Goal: Transaction & Acquisition: Purchase product/service

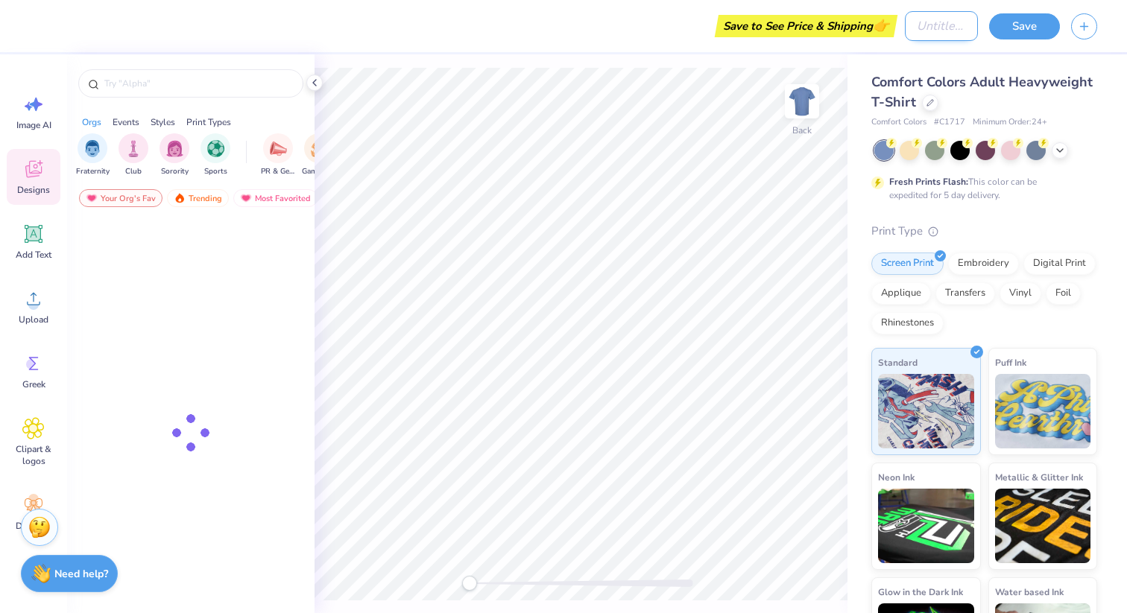
click at [932, 11] on input "Design Title" at bounding box center [941, 26] width 73 height 30
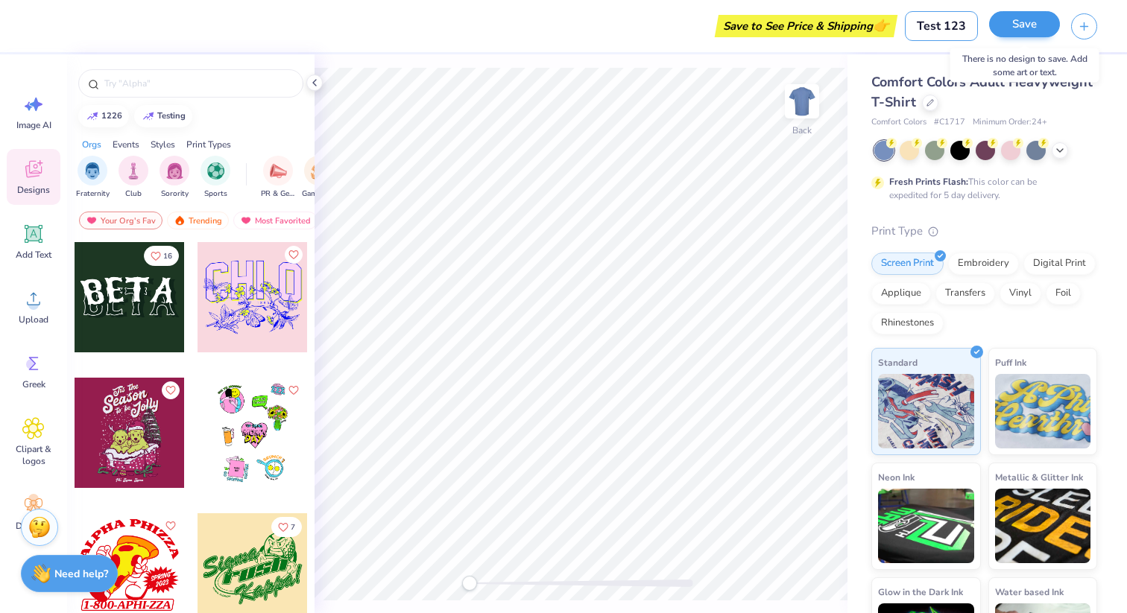
type input "Test 123"
click at [1022, 30] on button "Save" at bounding box center [1024, 24] width 71 height 26
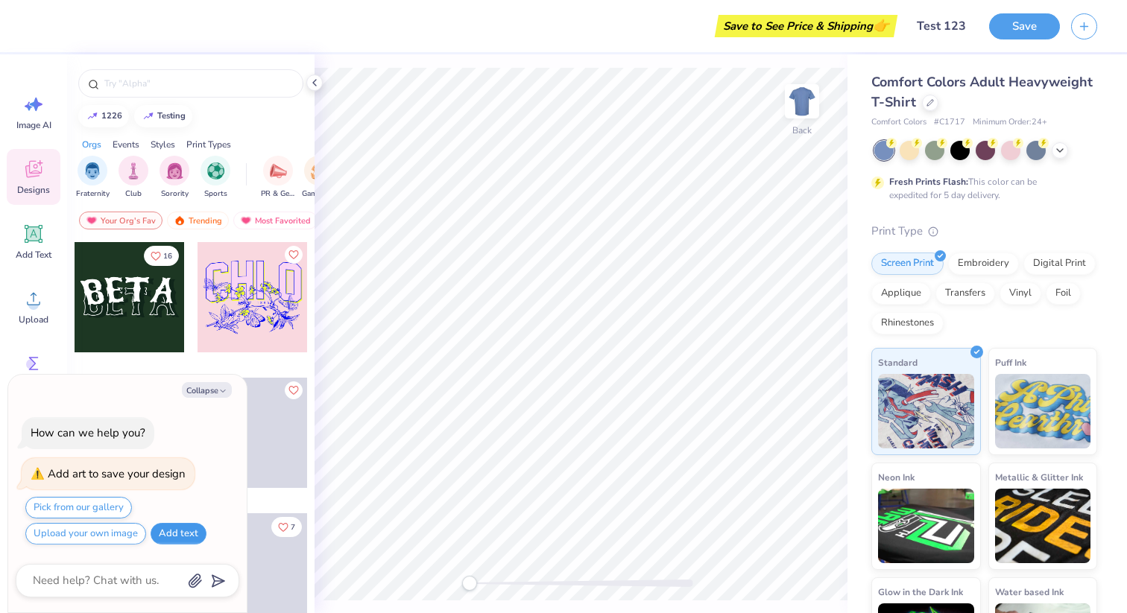
click at [195, 537] on button "Add text" at bounding box center [179, 534] width 56 height 22
type textarea "x"
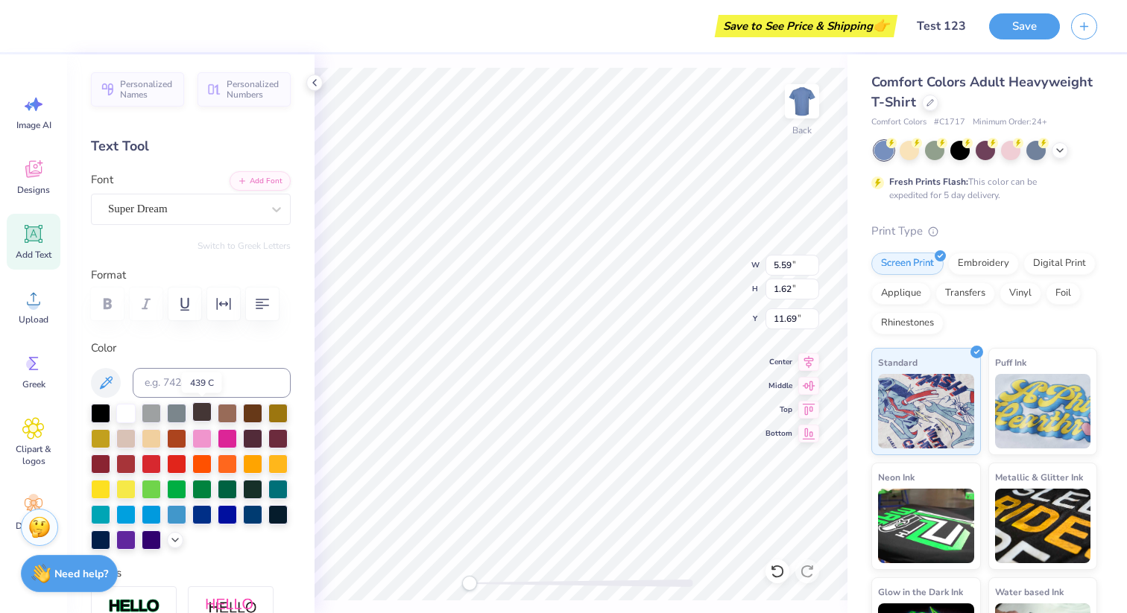
click at [200, 414] on div at bounding box center [201, 411] width 19 height 19
click at [1024, 31] on button "Save" at bounding box center [1024, 24] width 71 height 26
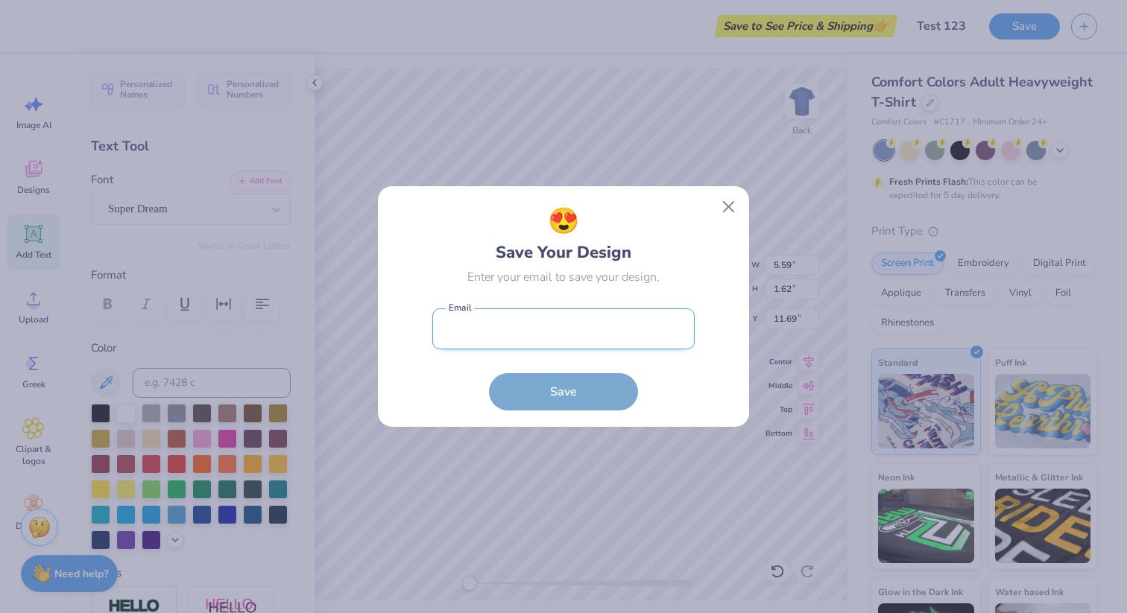
click at [567, 335] on input "email" at bounding box center [563, 329] width 262 height 41
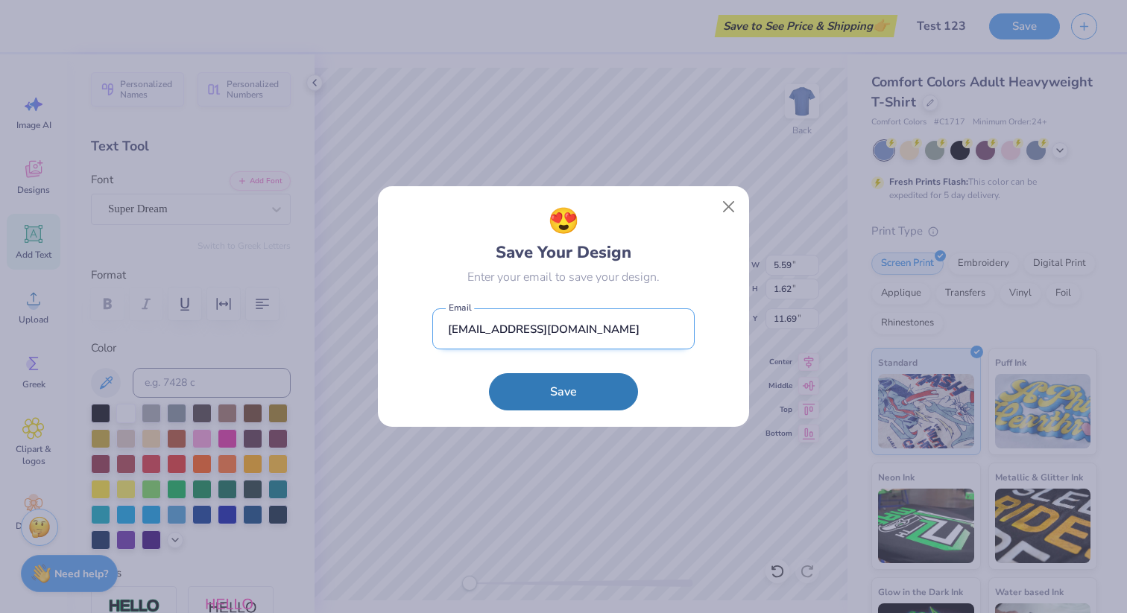
click at [508, 336] on input "[EMAIL_ADDRESS][DOMAIN_NAME]" at bounding box center [563, 329] width 262 height 41
type input "[EMAIL_ADDRESS][DOMAIN_NAME]"
click at [522, 388] on button "Save" at bounding box center [563, 388] width 149 height 37
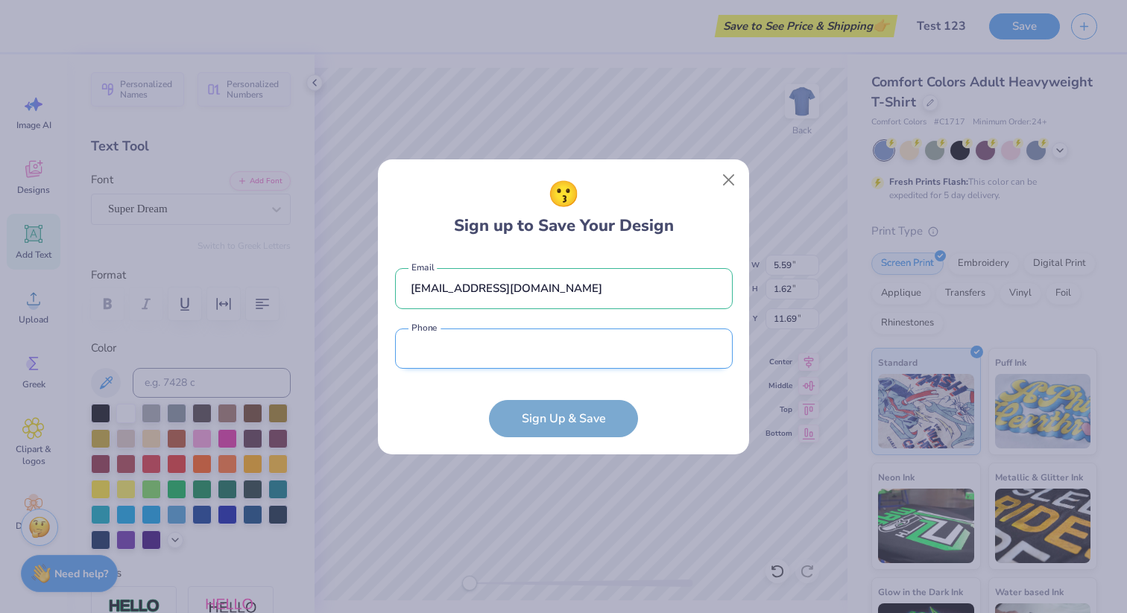
click at [522, 357] on input "tel" at bounding box center [564, 349] width 338 height 41
type input "[PHONE_NUMBER]"
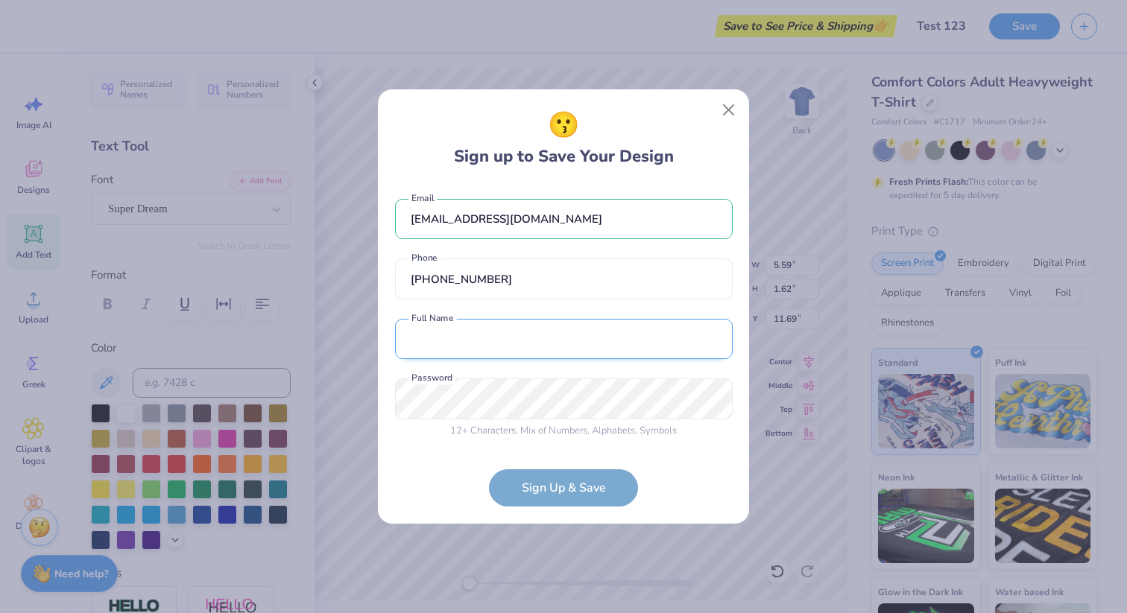
click at [510, 349] on input "text" at bounding box center [564, 339] width 338 height 41
type input "Test addec"
click at [502, 421] on div "12 + Characters , Mix of Numbers , Alphabets , Symbols Password is a required f…" at bounding box center [564, 409] width 338 height 60
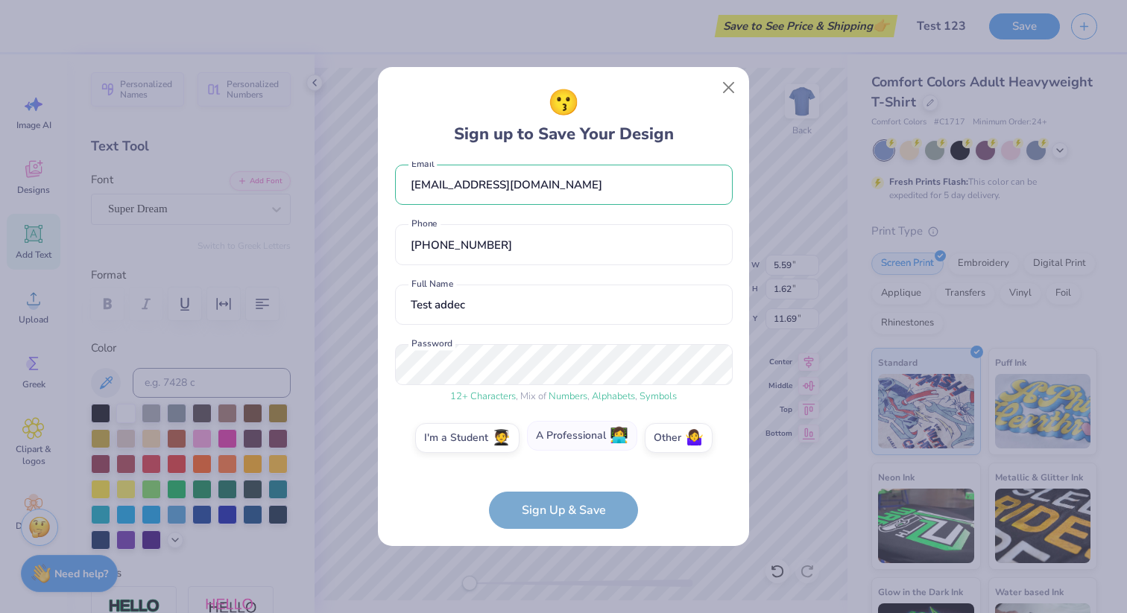
click at [569, 442] on label "A Professional 👩‍💻" at bounding box center [582, 436] width 110 height 30
click at [569, 449] on input "A Professional 👩‍💻" at bounding box center [564, 454] width 10 height 10
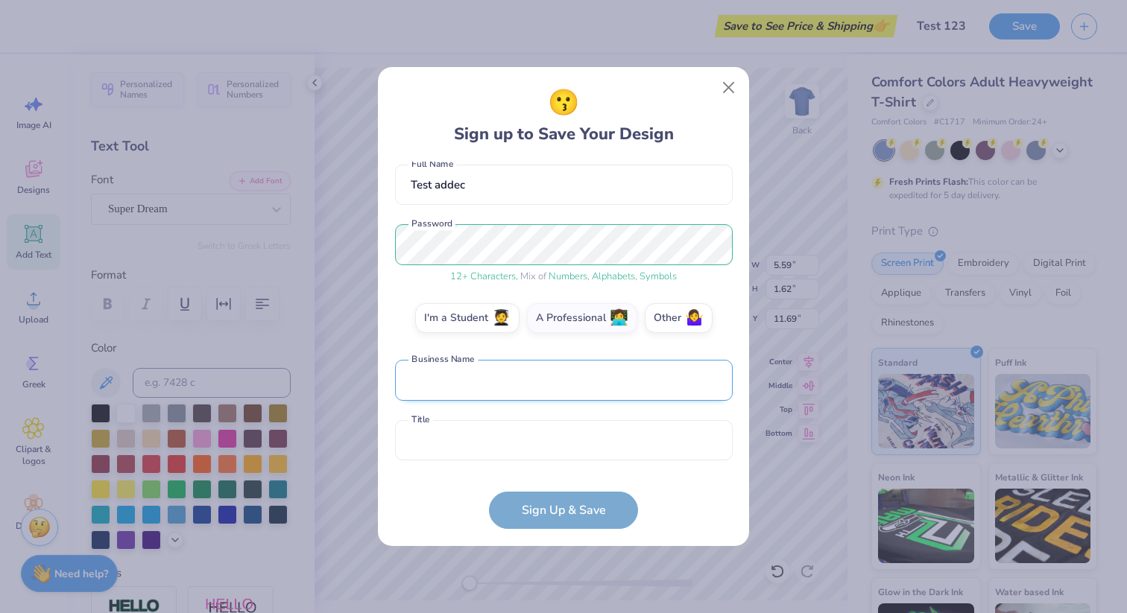
click at [499, 393] on input "text" at bounding box center [564, 380] width 338 height 41
type input "dvd svsv"
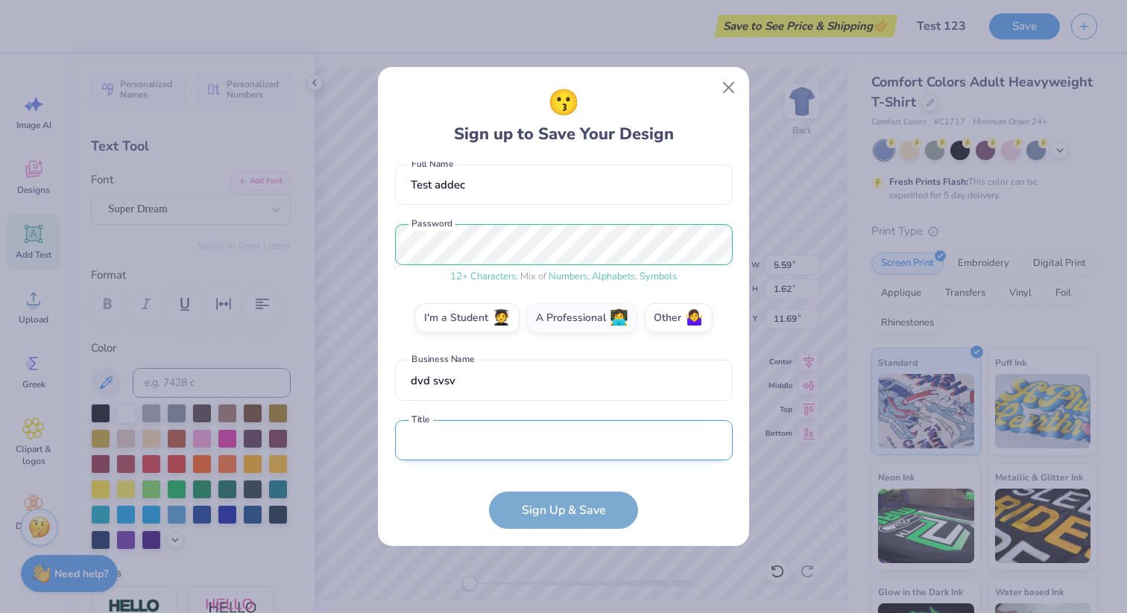
click at [500, 431] on input "text" at bounding box center [564, 440] width 338 height 41
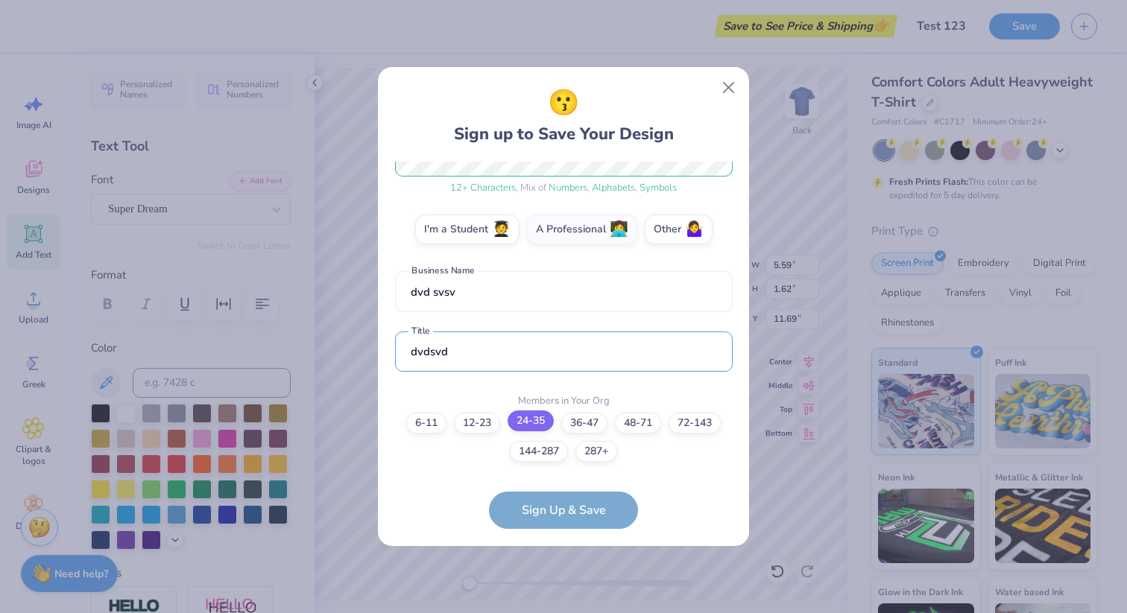
type input "dvdsvd"
click at [534, 414] on label "24-35" at bounding box center [531, 421] width 46 height 21
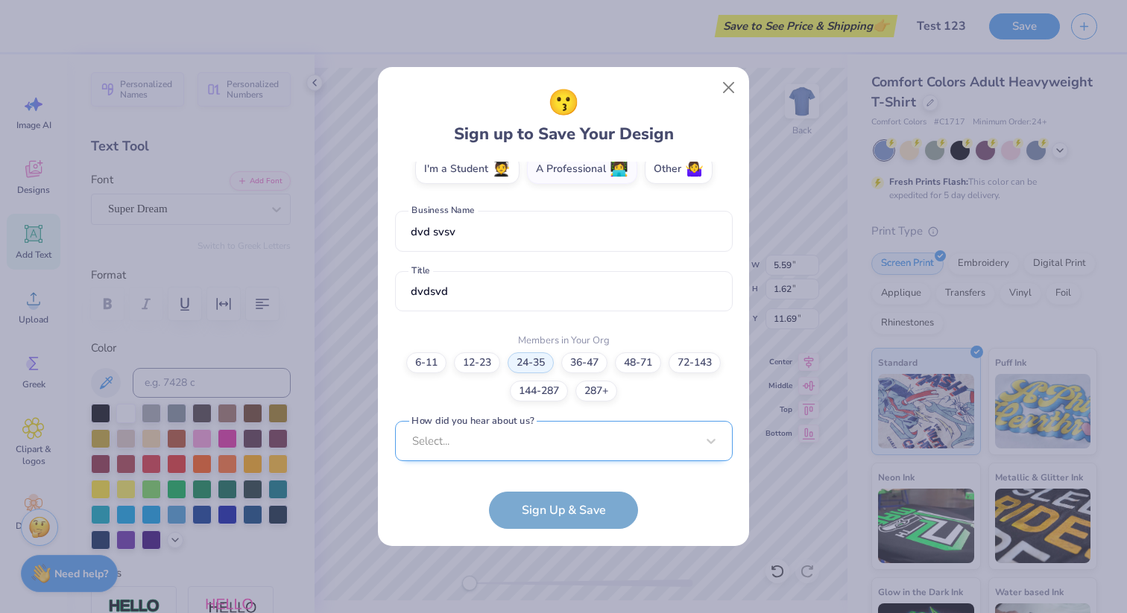
click at [536, 434] on div "Select..." at bounding box center [564, 441] width 338 height 41
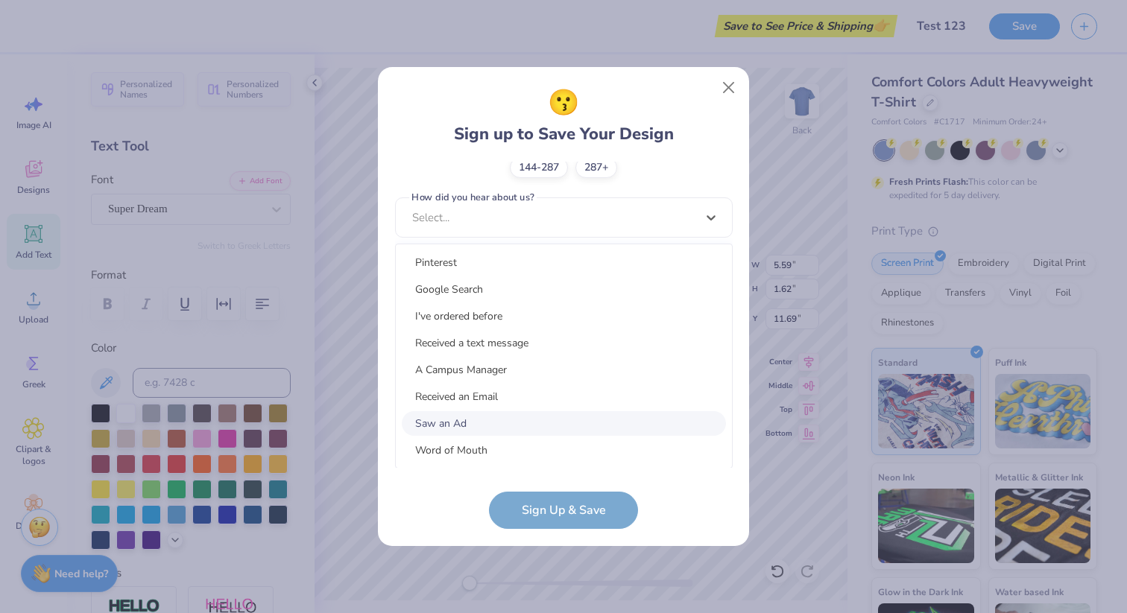
click at [495, 417] on div "Saw an Ad" at bounding box center [564, 423] width 324 height 25
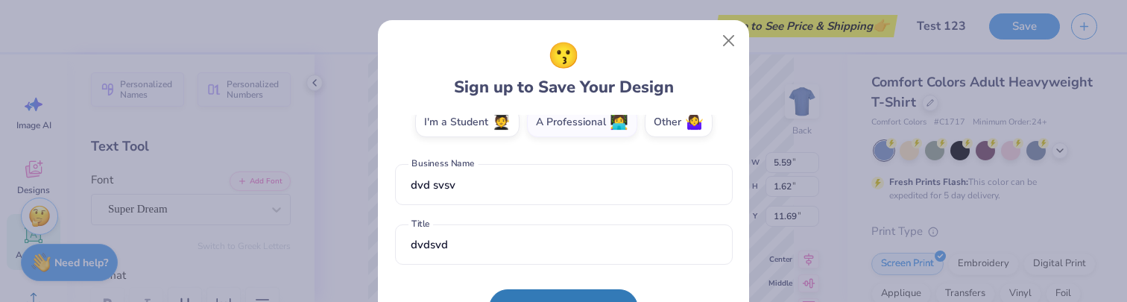
scroll to position [437, 0]
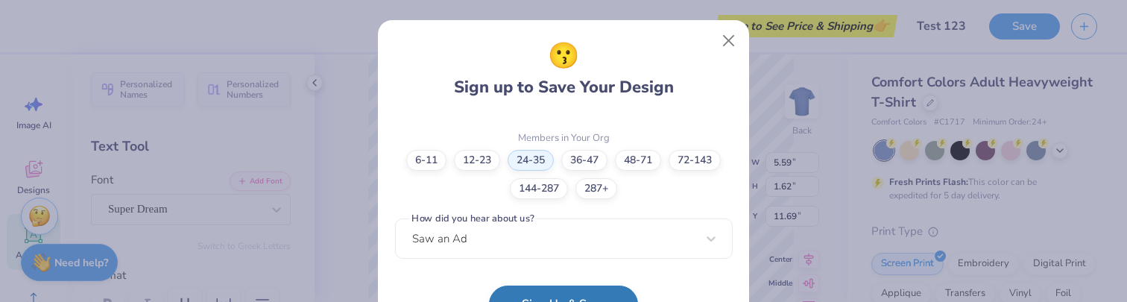
click at [566, 291] on button "Sign Up & Save" at bounding box center [563, 303] width 149 height 37
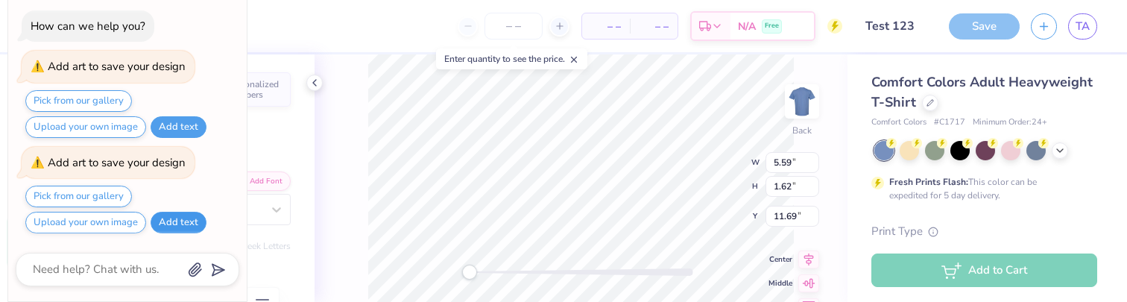
click at [190, 216] on button "Add text" at bounding box center [179, 223] width 56 height 22
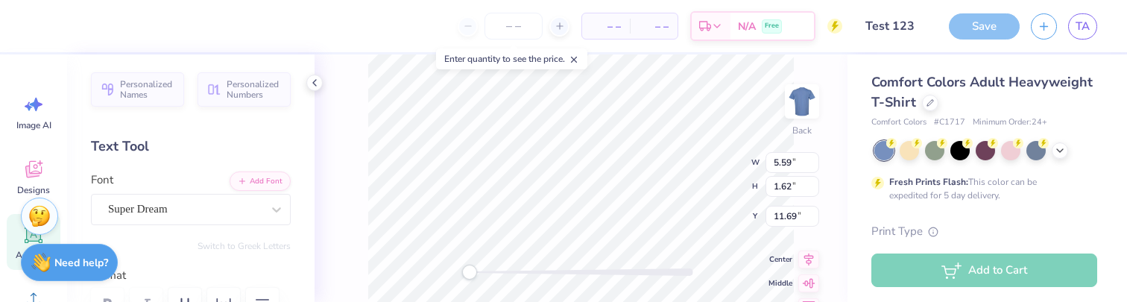
type textarea "x"
click at [214, 147] on div "Text Tool" at bounding box center [191, 146] width 200 height 20
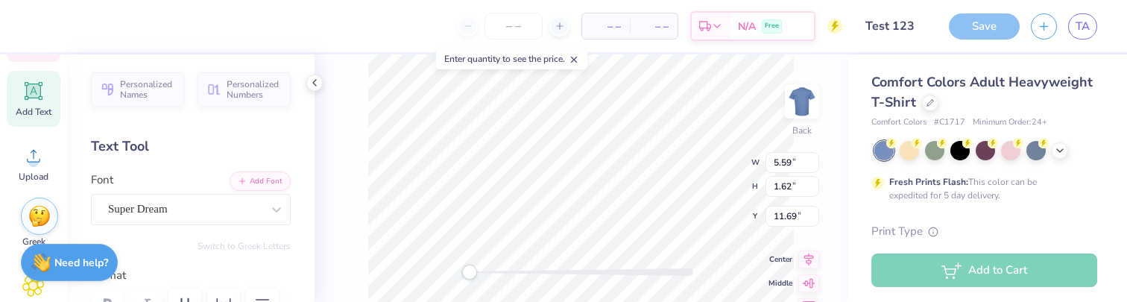
scroll to position [269, 0]
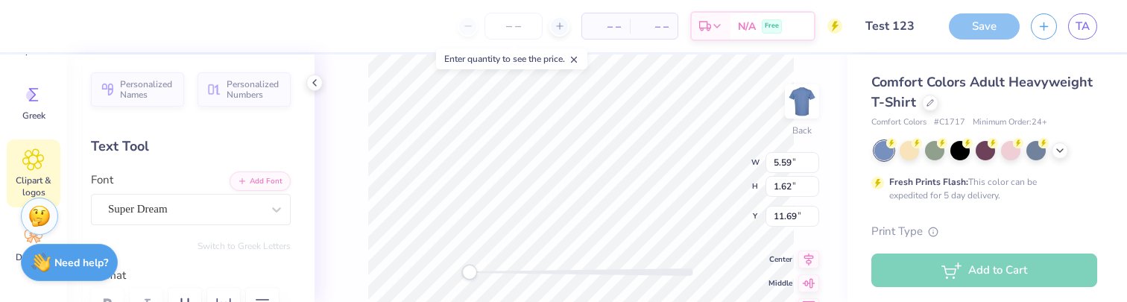
click at [34, 165] on icon at bounding box center [33, 159] width 21 height 21
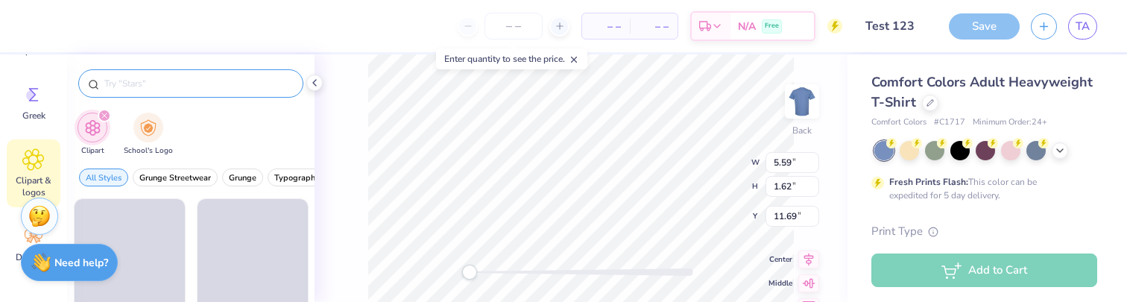
click at [173, 80] on input "text" at bounding box center [198, 83] width 191 height 15
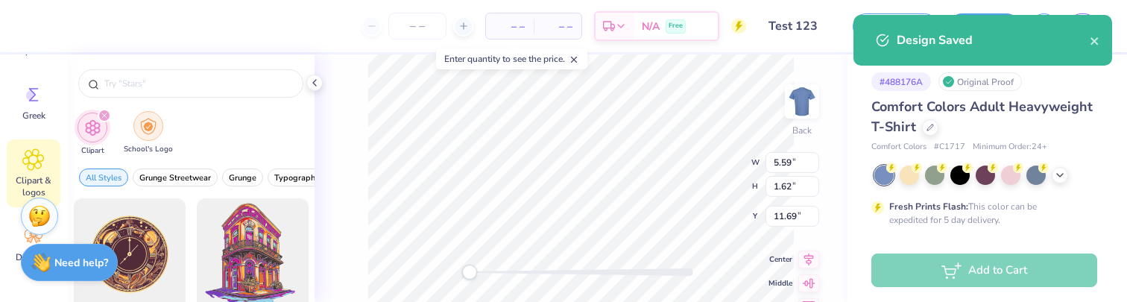
click at [147, 119] on img "filter for School's Logo" at bounding box center [148, 126] width 16 height 17
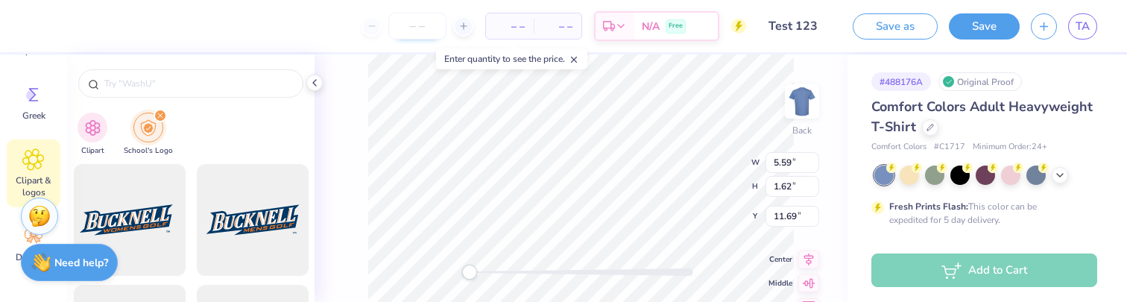
click at [418, 37] on input "number" at bounding box center [417, 26] width 58 height 27
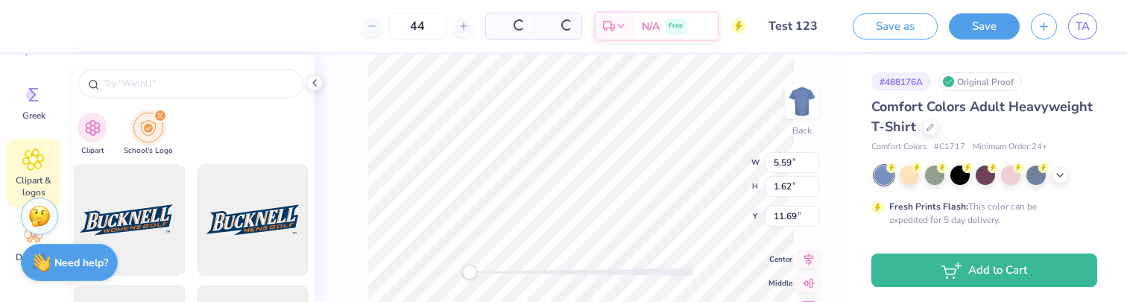
type input "44"
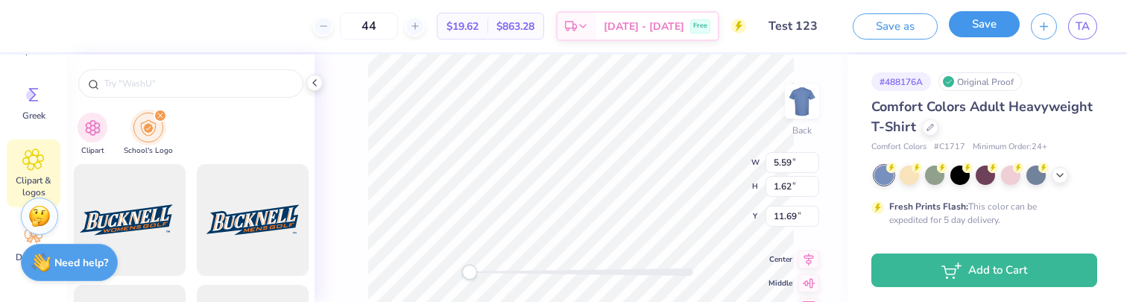
click at [970, 32] on button "Save" at bounding box center [984, 24] width 71 height 26
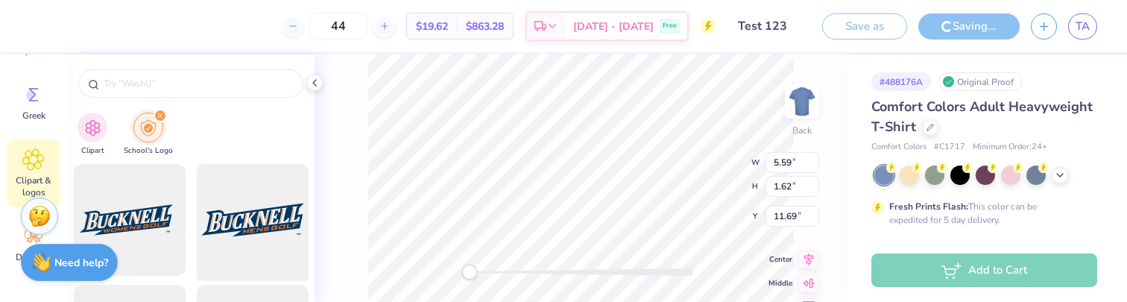
click at [265, 194] on div at bounding box center [252, 220] width 123 height 123
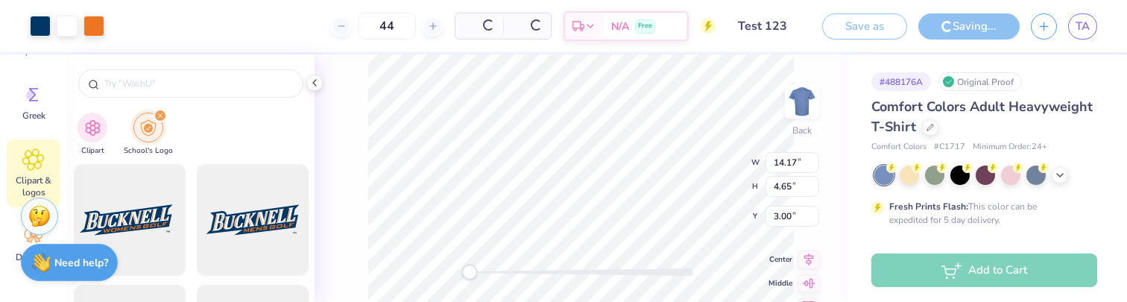
type input "14.17"
type input "4.65"
type input "3.00"
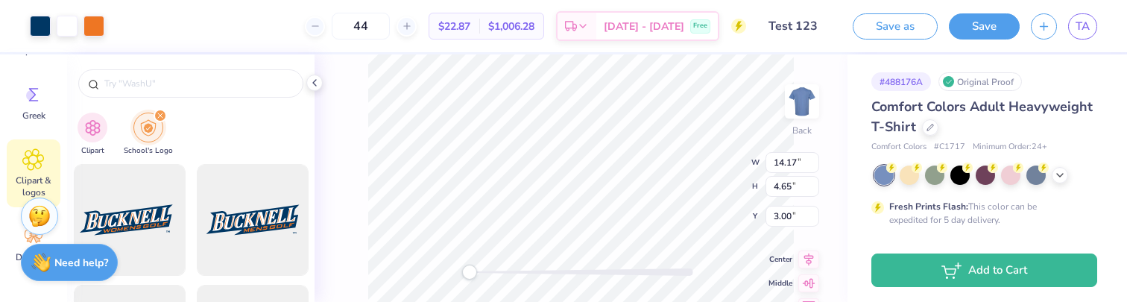
click at [1094, 41] on div "Design Saved" at bounding box center [982, 46] width 265 height 68
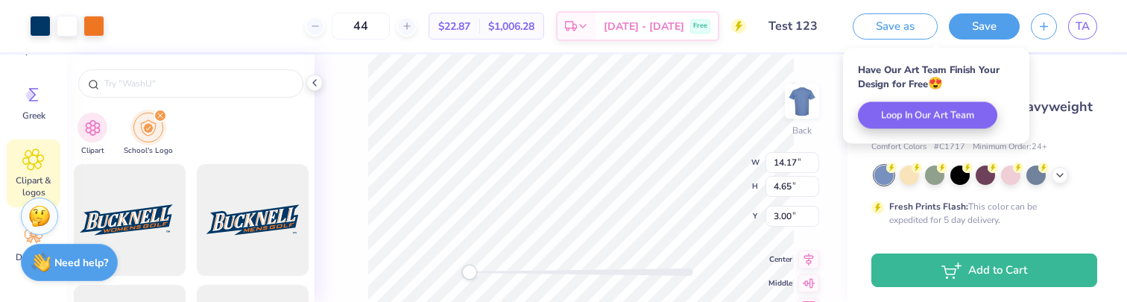
click at [825, 28] on input "Test 123" at bounding box center [793, 26] width 73 height 30
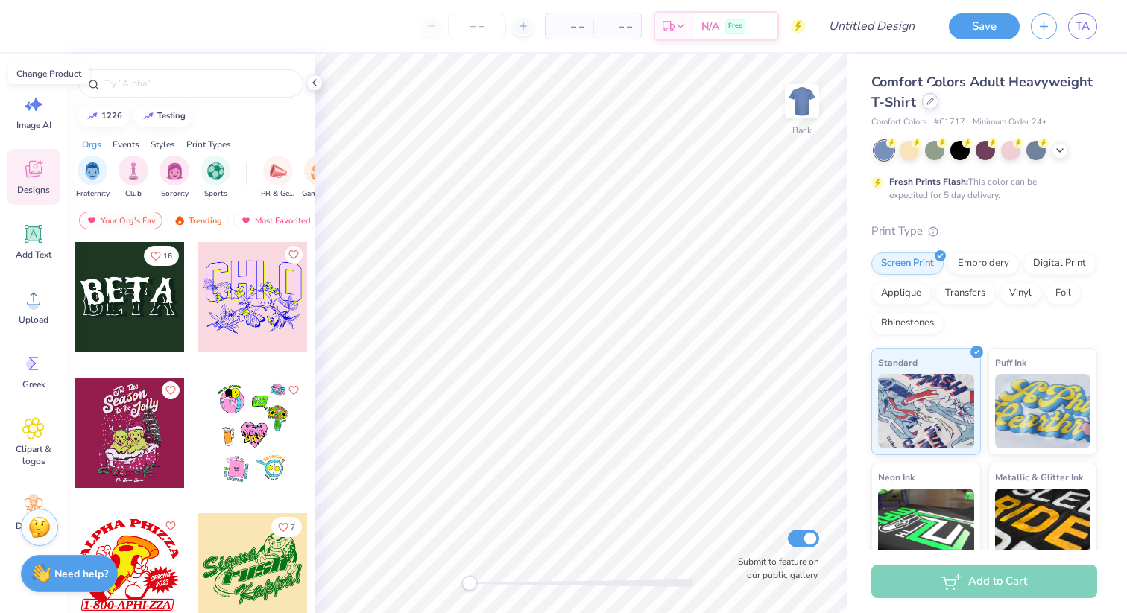
click at [931, 105] on div at bounding box center [930, 101] width 16 height 16
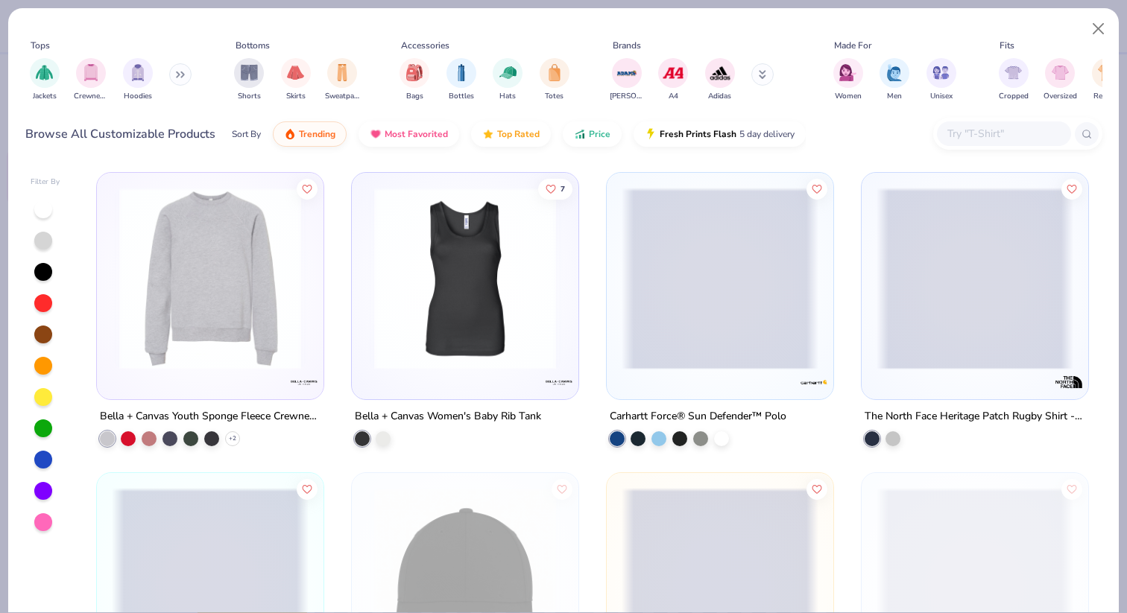
click at [186, 365] on img at bounding box center [210, 279] width 197 height 182
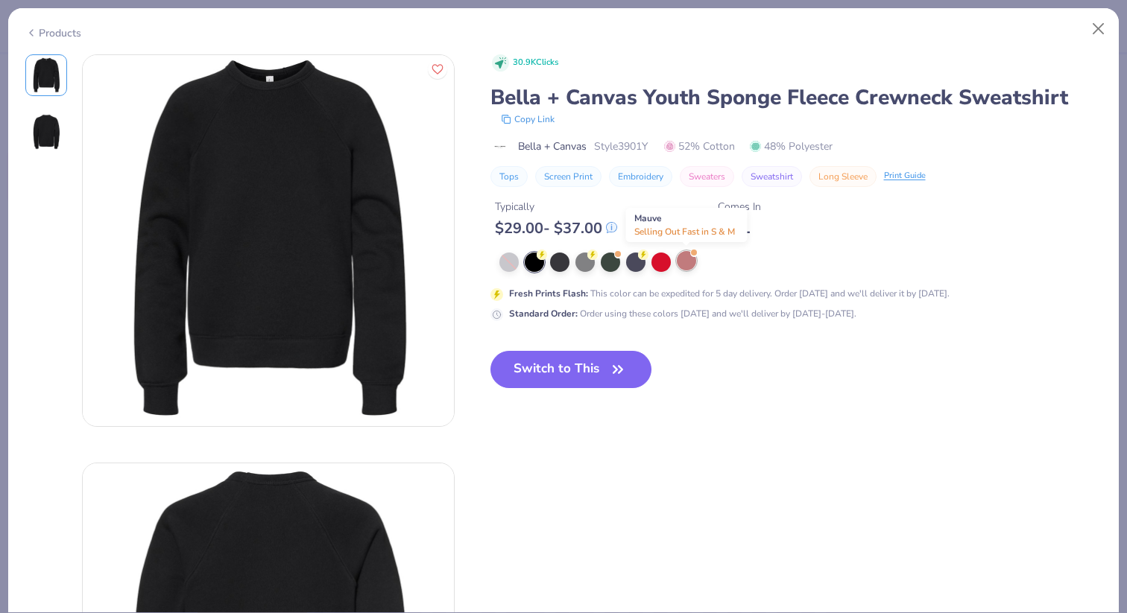
click at [689, 262] on div at bounding box center [686, 260] width 19 height 19
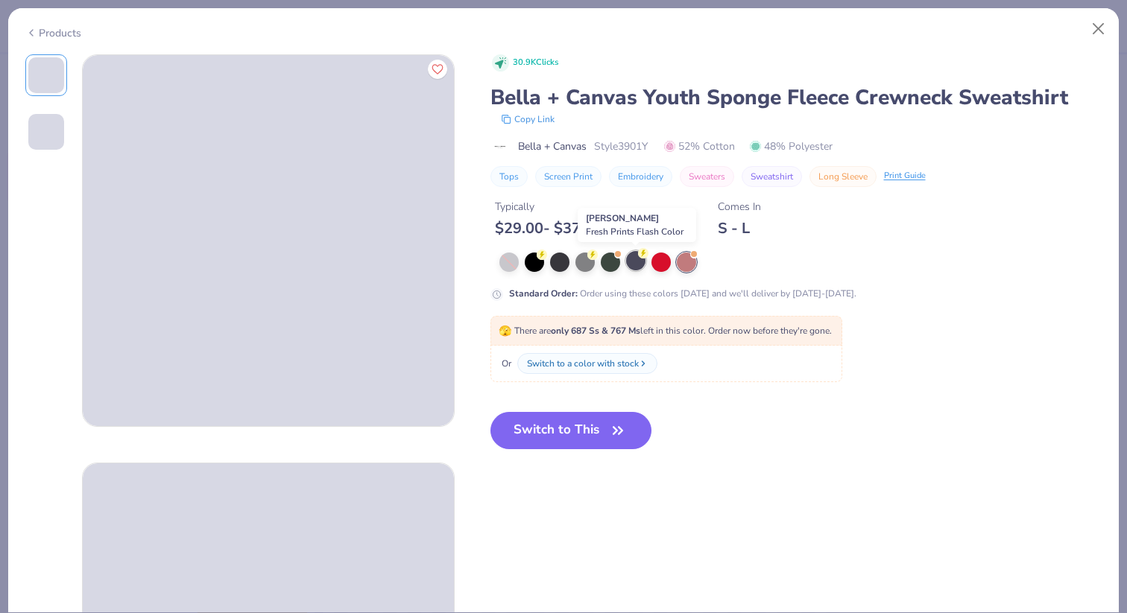
click at [630, 265] on div at bounding box center [635, 260] width 19 height 19
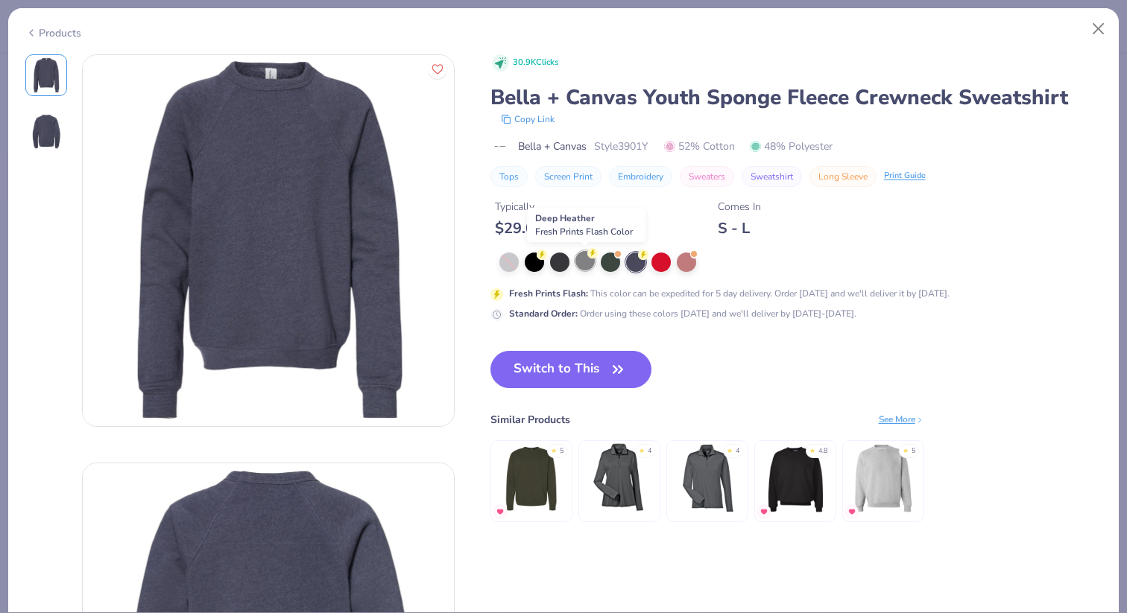
click at [584, 266] on div at bounding box center [584, 260] width 19 height 19
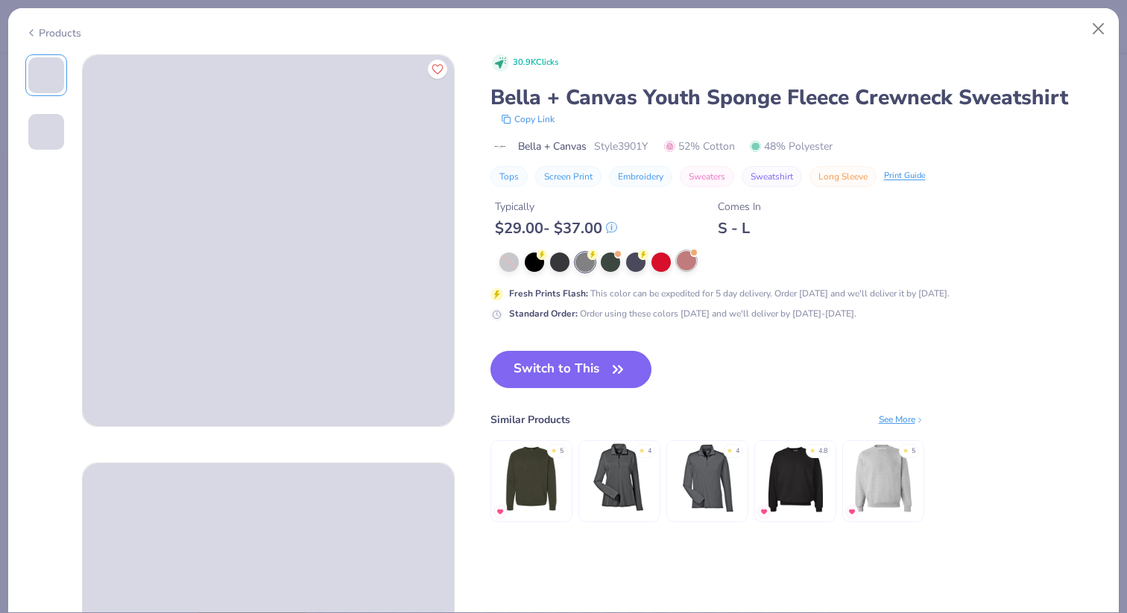
click at [683, 261] on div at bounding box center [686, 260] width 19 height 19
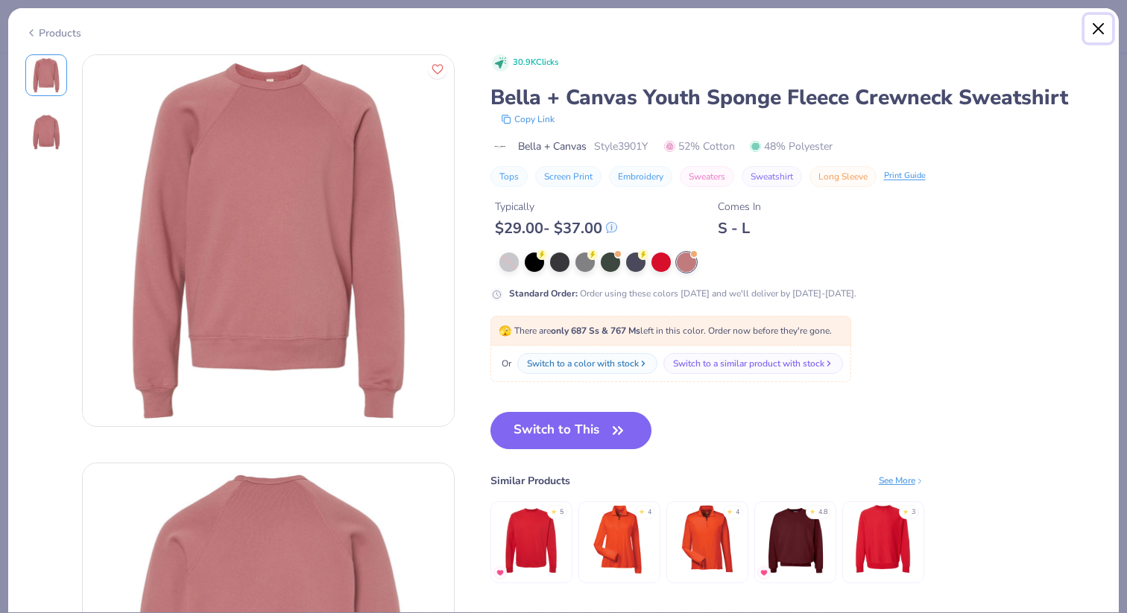
click at [1095, 33] on button "Close" at bounding box center [1098, 29] width 28 height 28
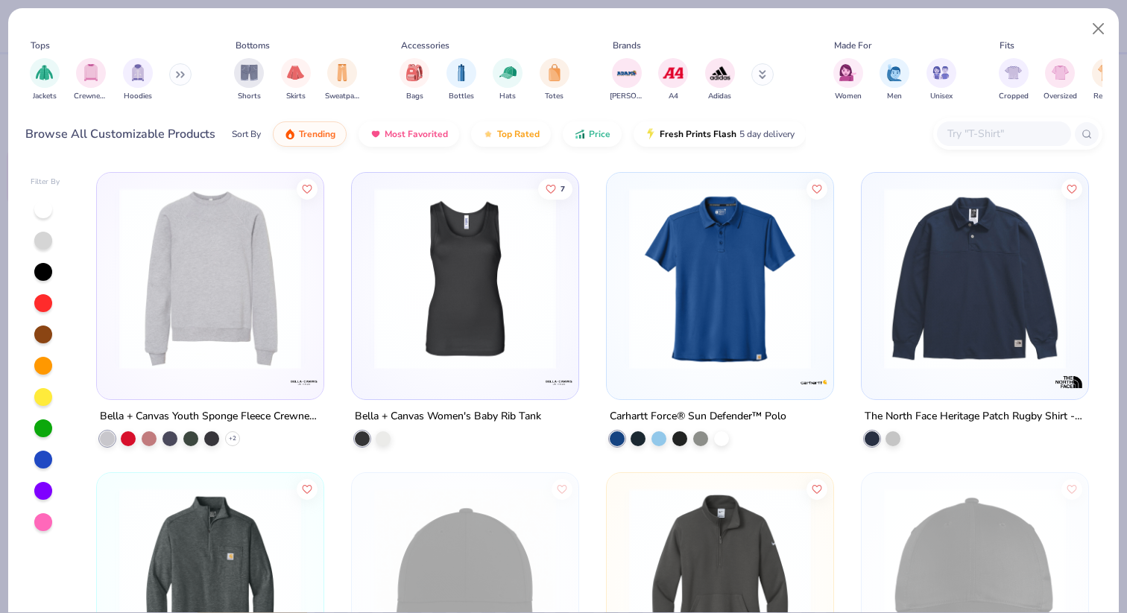
click at [981, 261] on img at bounding box center [974, 279] width 197 height 182
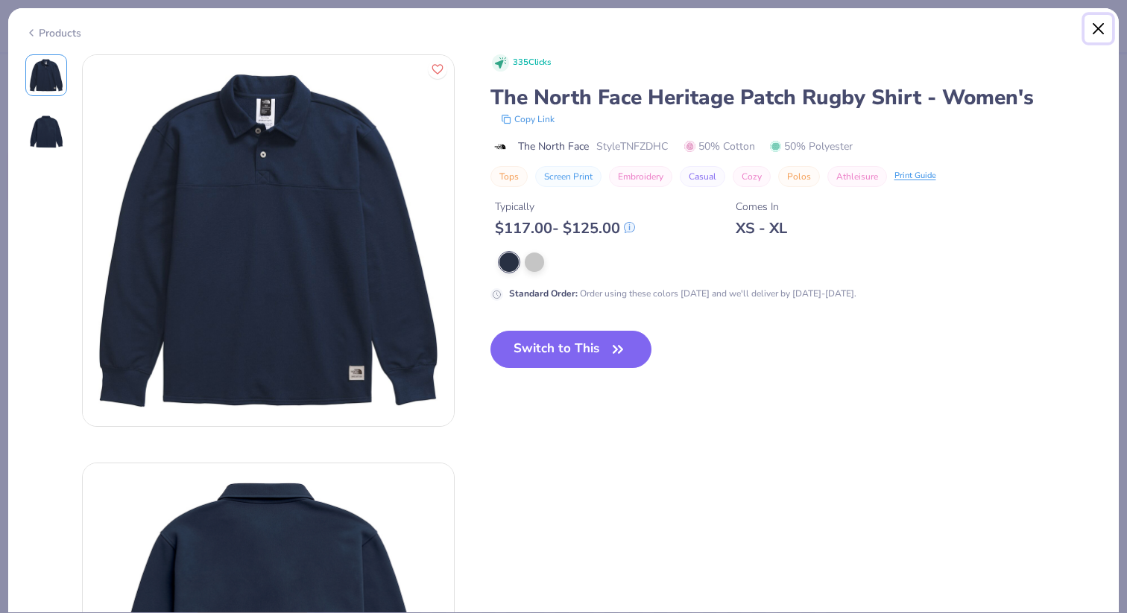
click at [1096, 37] on button "Close" at bounding box center [1098, 29] width 28 height 28
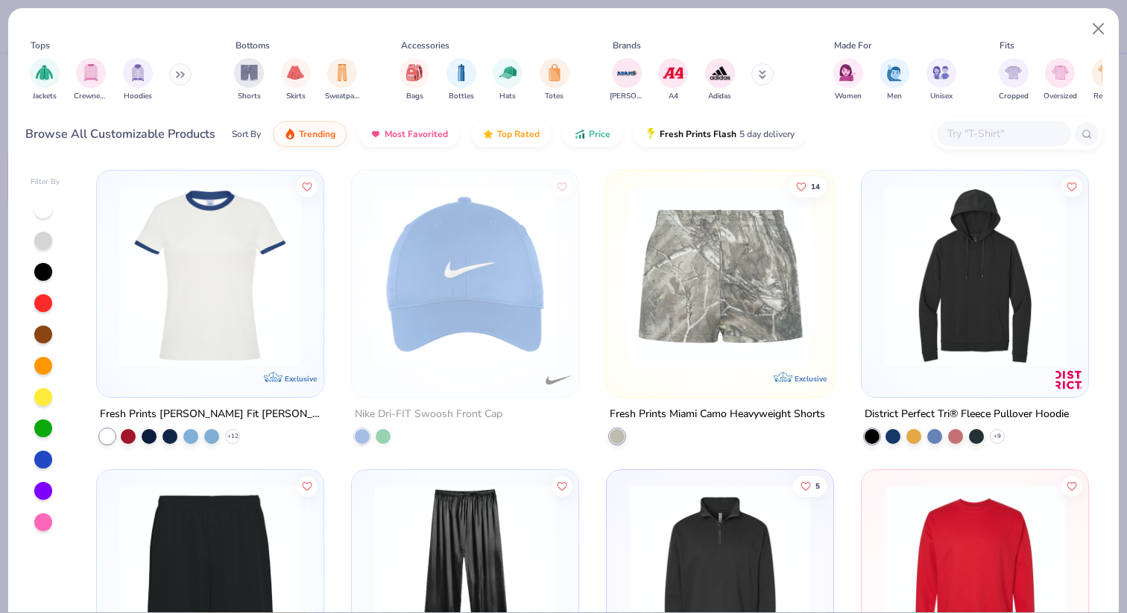
scroll to position [612, 0]
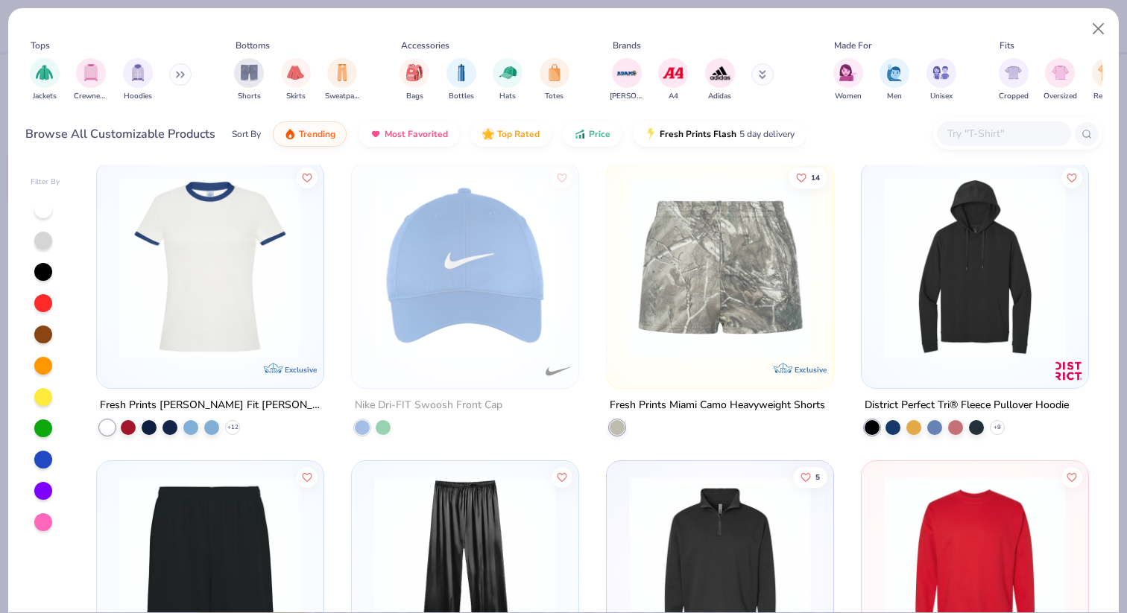
click at [227, 336] on img at bounding box center [210, 267] width 197 height 182
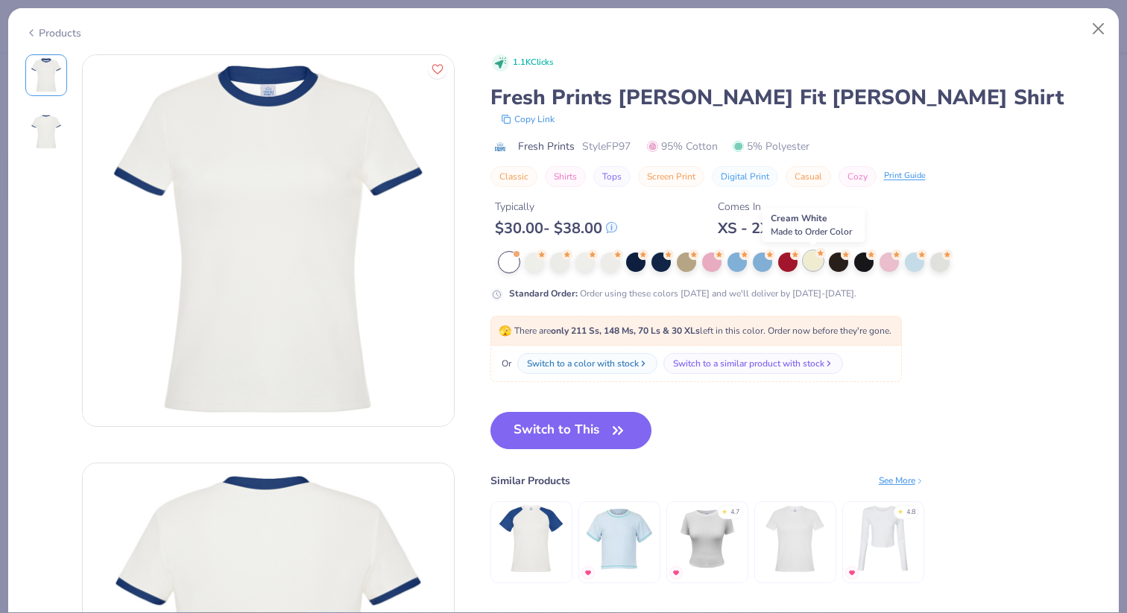
click at [815, 265] on div at bounding box center [812, 260] width 19 height 19
click at [894, 265] on div at bounding box center [888, 260] width 19 height 19
click at [945, 271] on div at bounding box center [792, 262] width 587 height 19
click at [945, 271] on div at bounding box center [939, 260] width 19 height 19
click at [66, 36] on div "Products" at bounding box center [53, 33] width 56 height 16
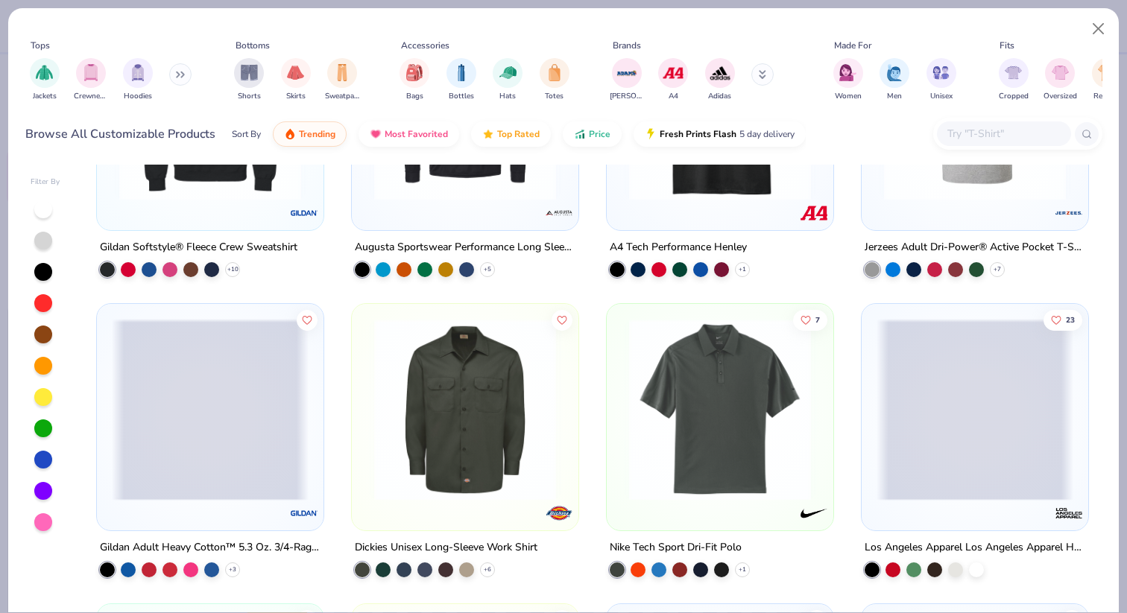
scroll to position [1401, 0]
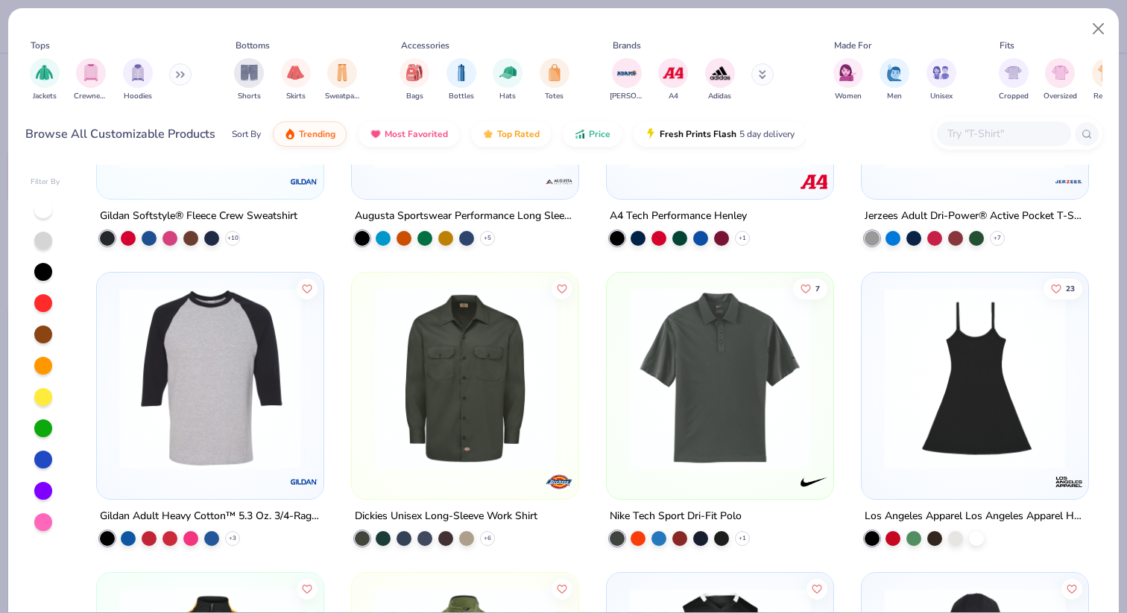
click at [657, 382] on img at bounding box center [720, 379] width 197 height 182
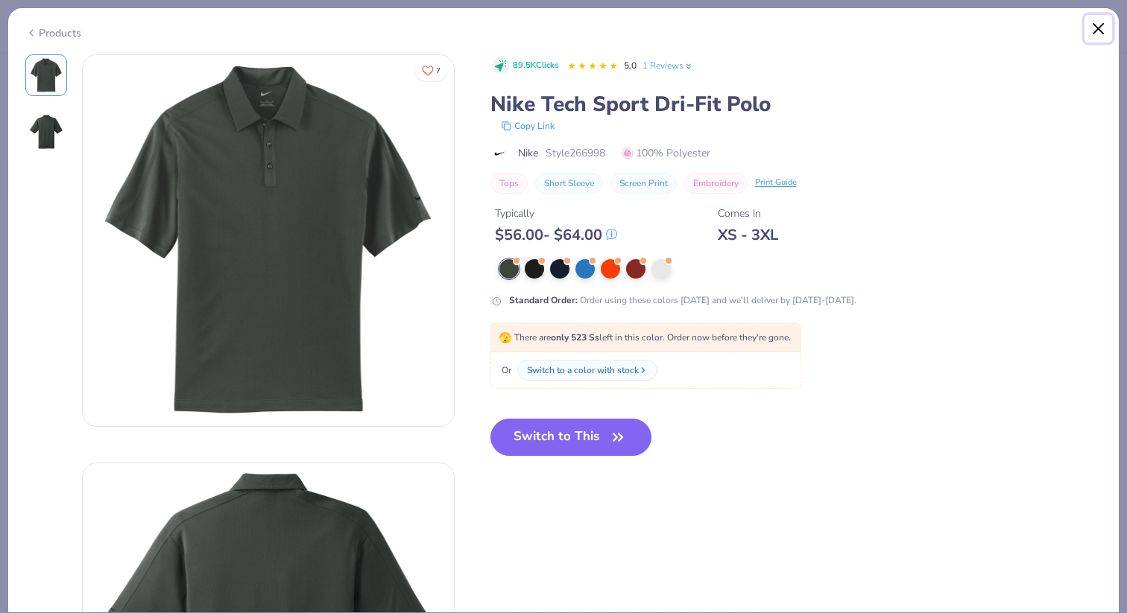
click at [1098, 29] on button "Close" at bounding box center [1098, 29] width 28 height 28
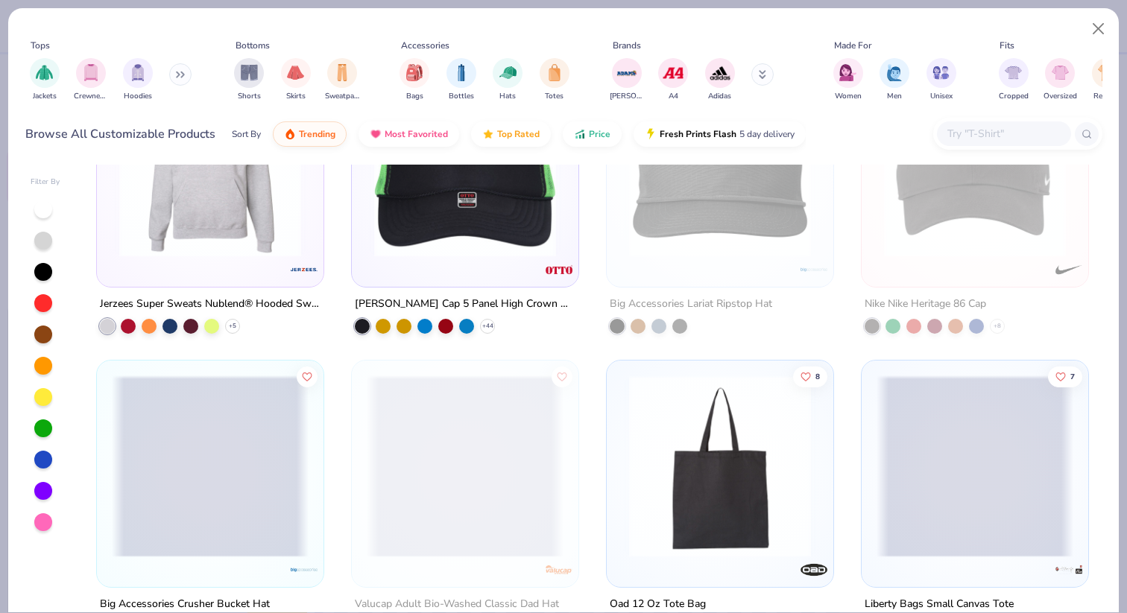
scroll to position [2209, 0]
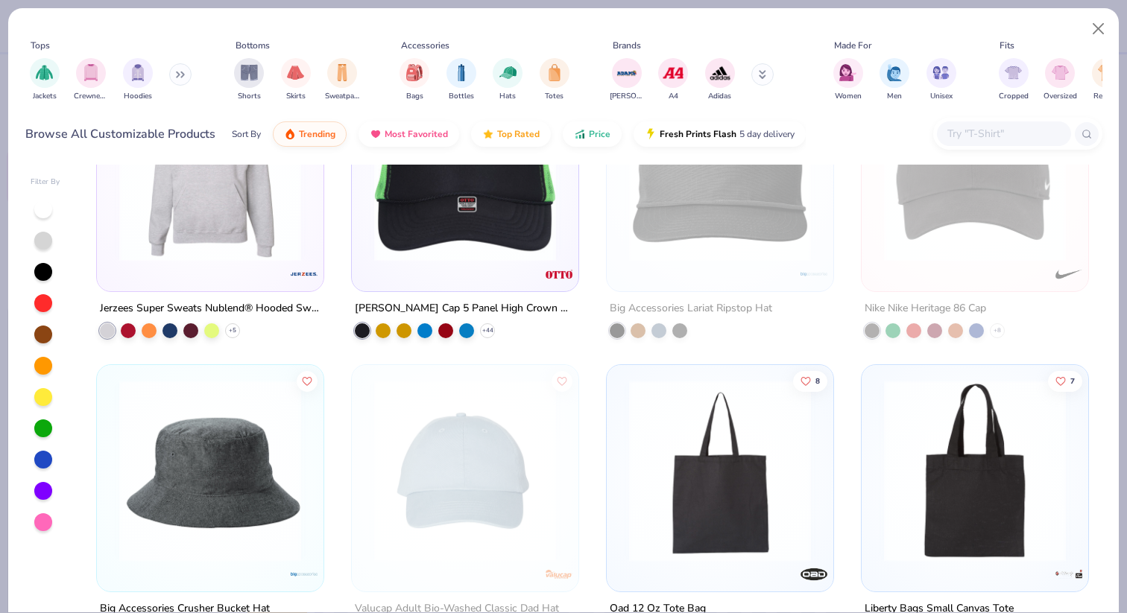
click at [501, 244] on img at bounding box center [465, 171] width 197 height 182
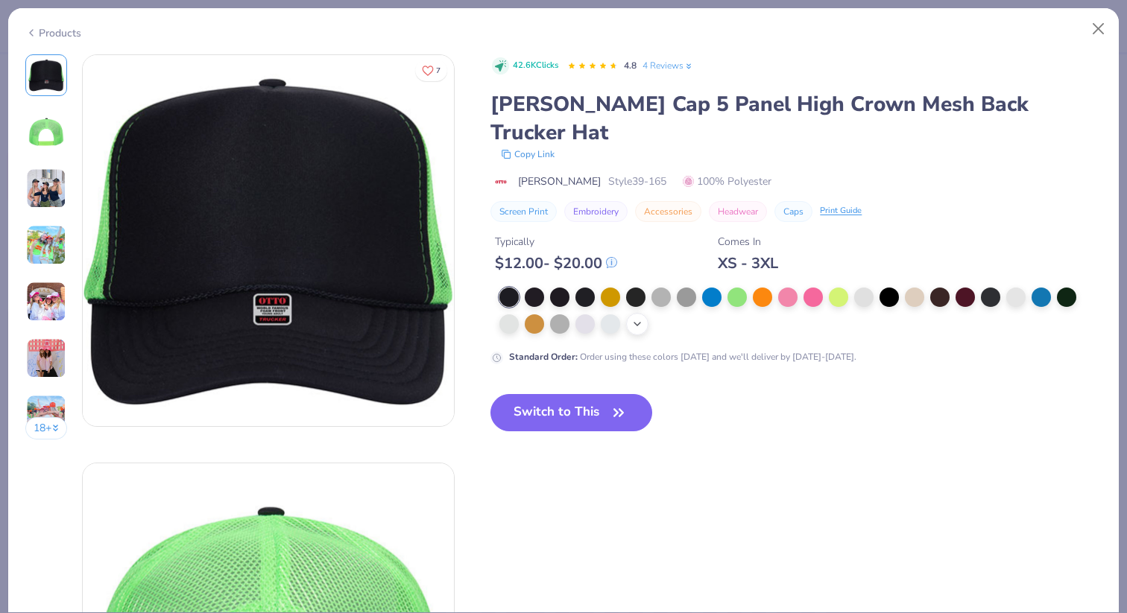
click at [634, 318] on icon at bounding box center [637, 324] width 12 height 12
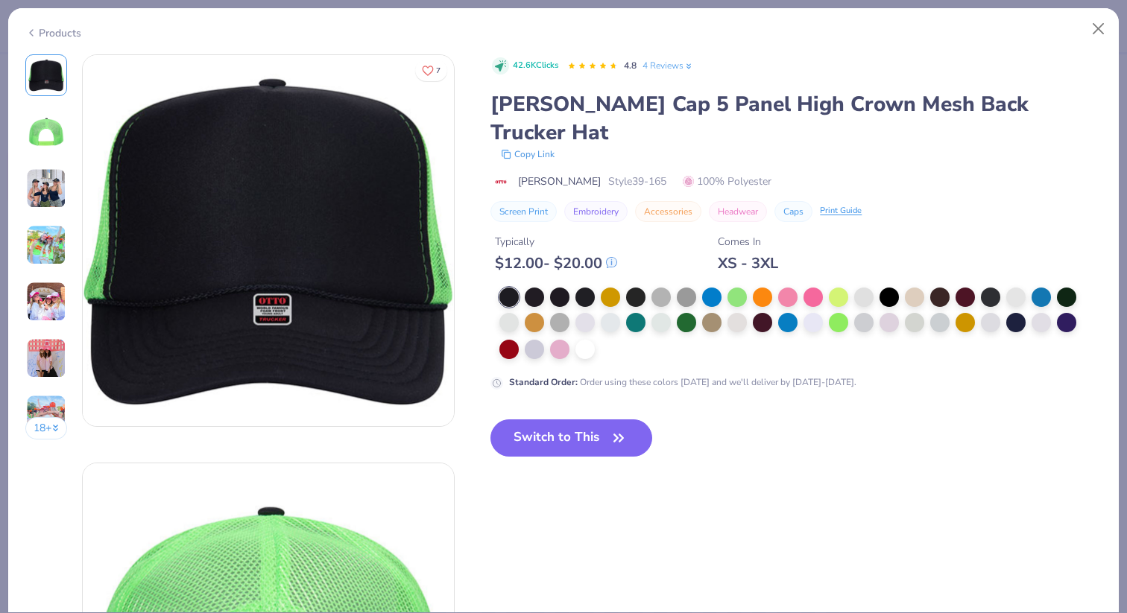
click at [56, 34] on div "Products" at bounding box center [53, 33] width 56 height 16
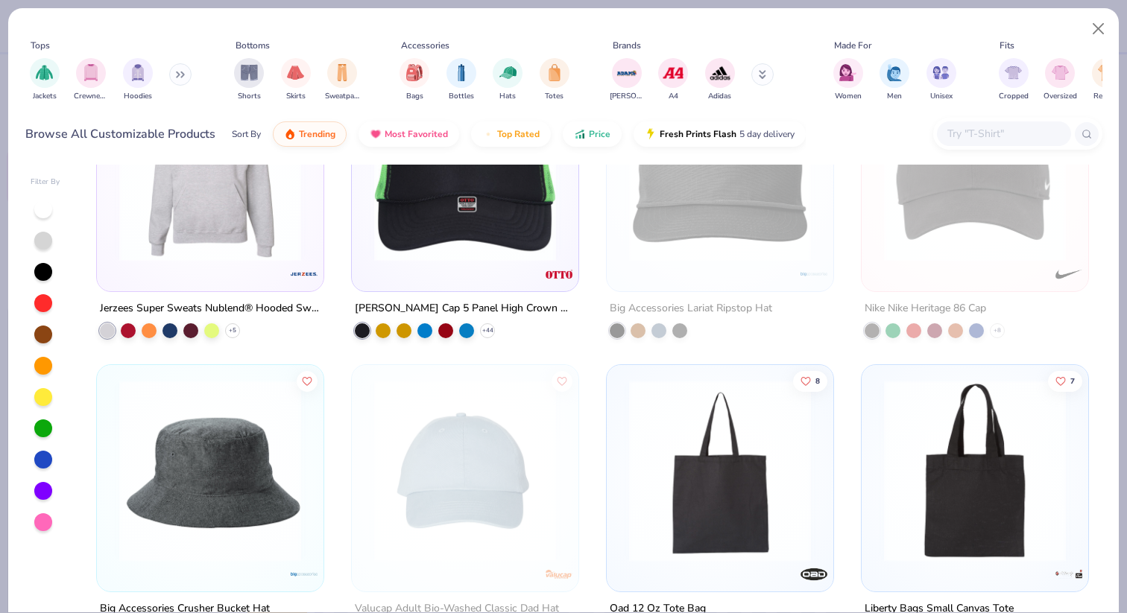
click at [253, 267] on div at bounding box center [210, 174] width 212 height 204
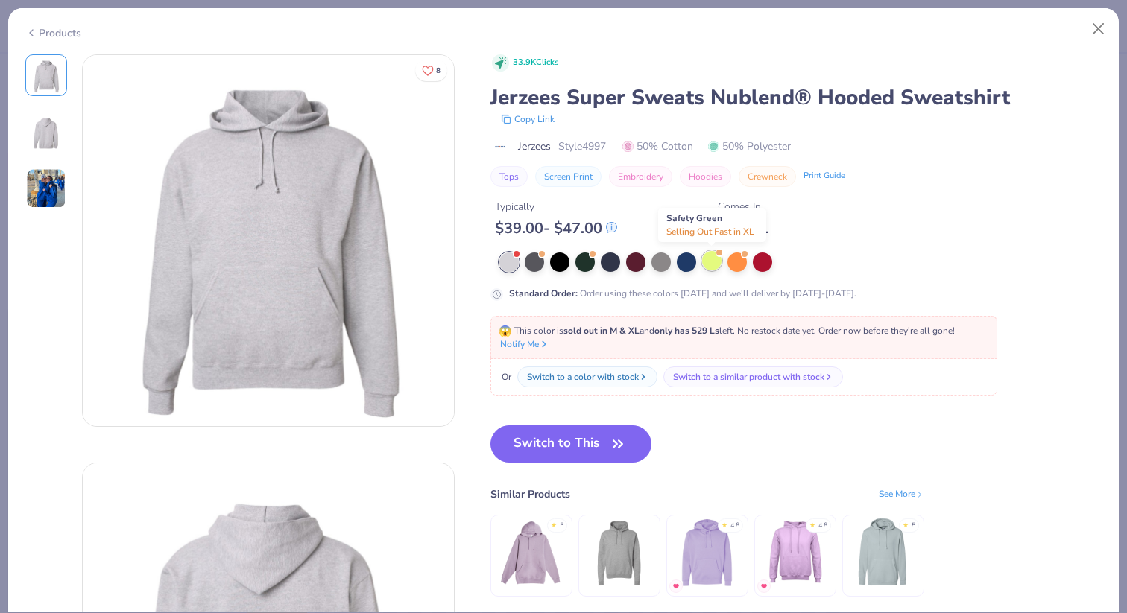
click at [709, 262] on div at bounding box center [711, 260] width 19 height 19
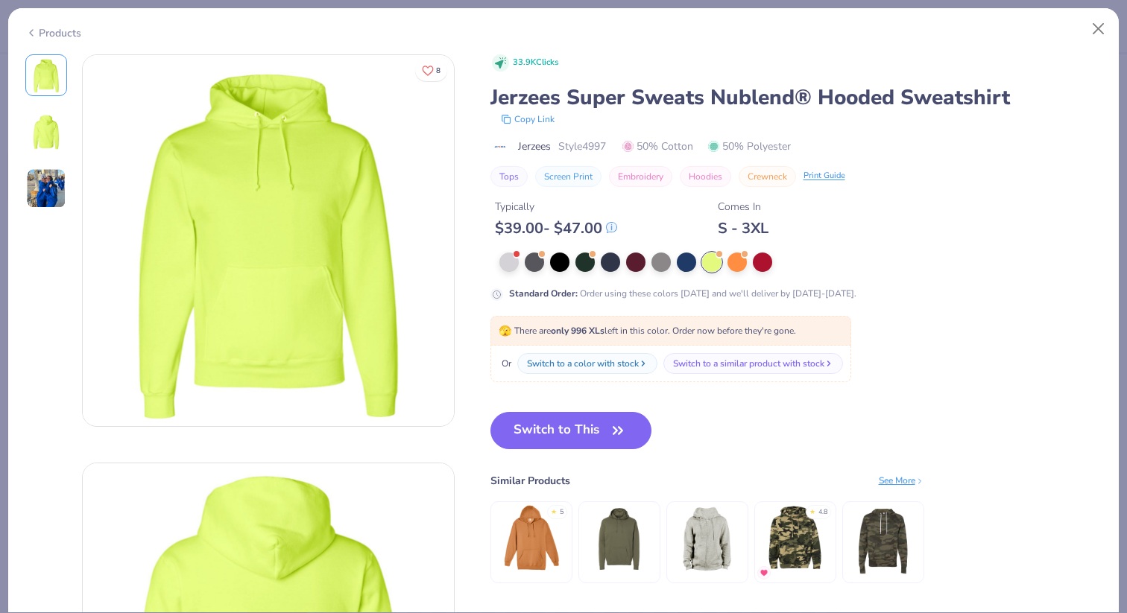
click at [46, 26] on div "Products" at bounding box center [53, 33] width 56 height 16
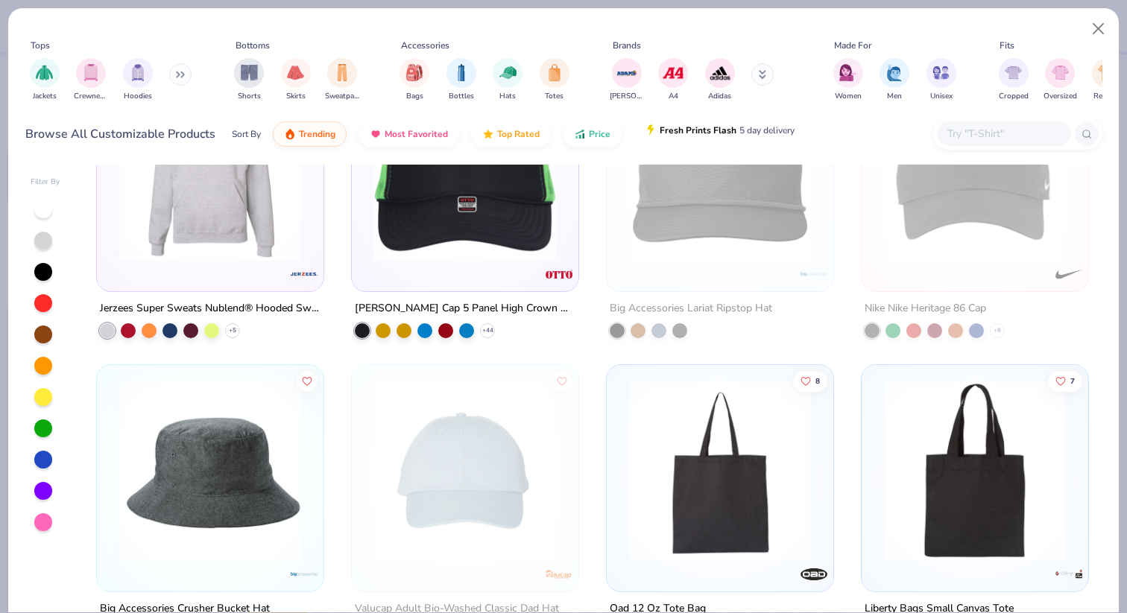
click at [739, 135] on span "5 day delivery" at bounding box center [766, 130] width 55 height 17
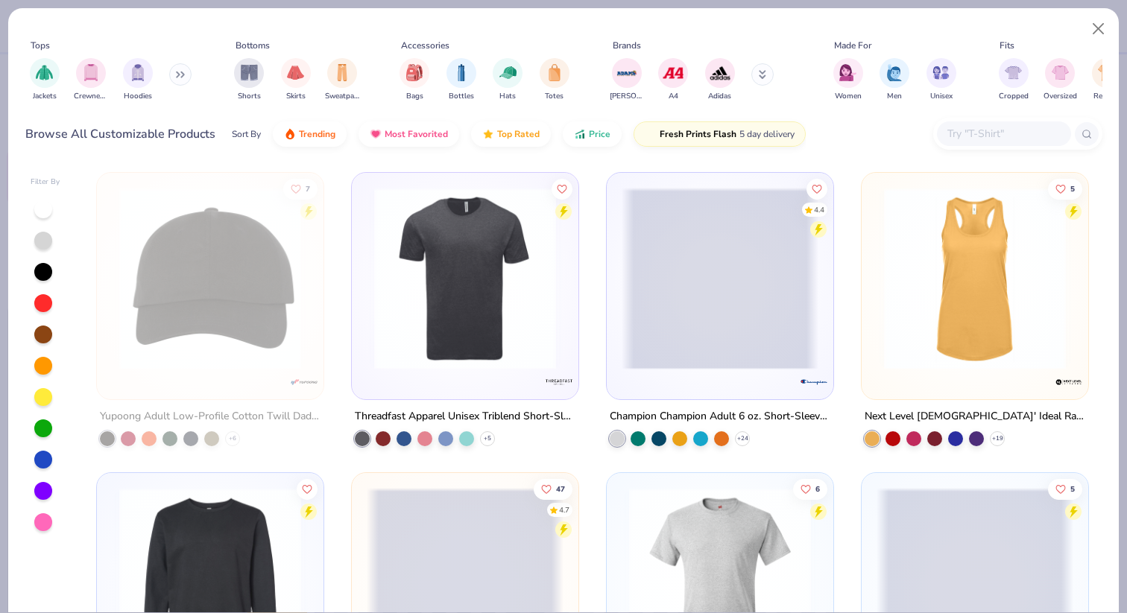
click at [464, 294] on img at bounding box center [465, 279] width 197 height 182
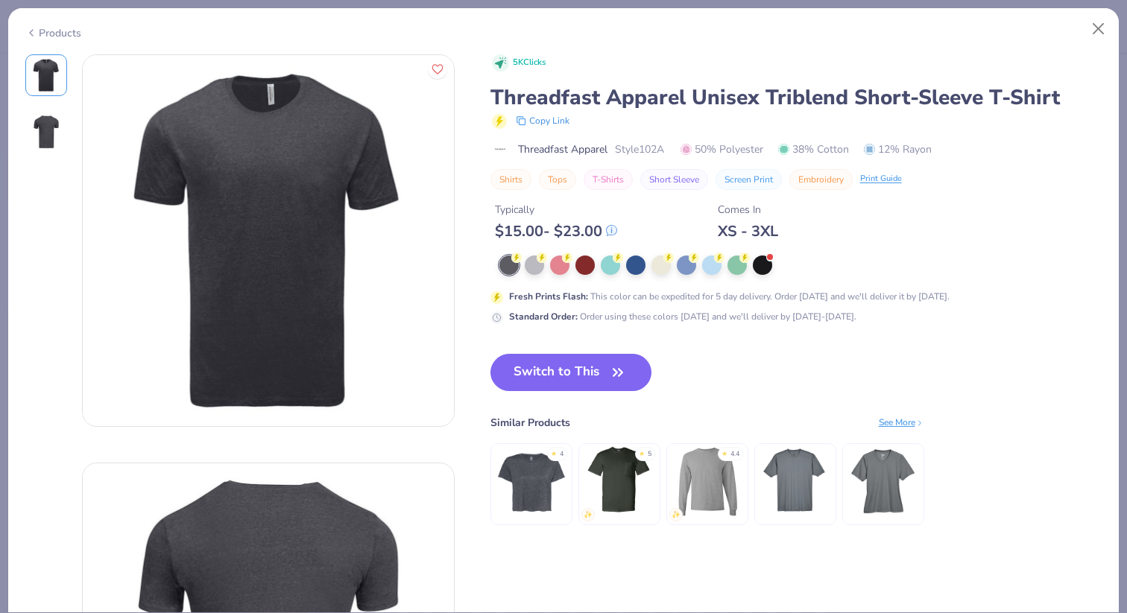
click at [65, 34] on div "Products" at bounding box center [53, 33] width 56 height 16
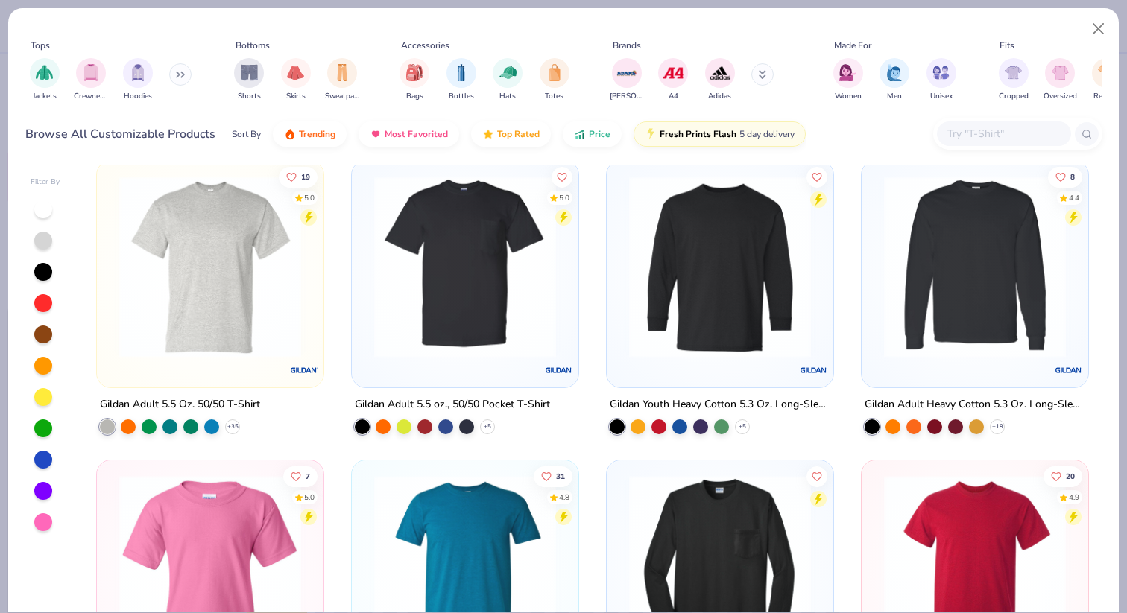
scroll to position [614, 0]
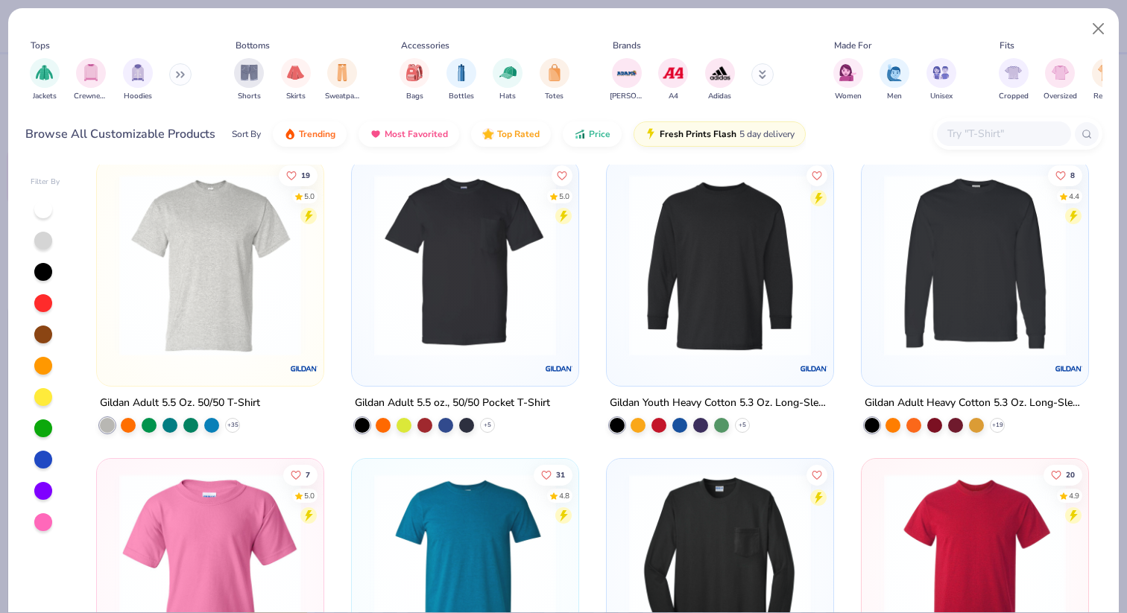
click at [488, 309] on img at bounding box center [465, 265] width 197 height 182
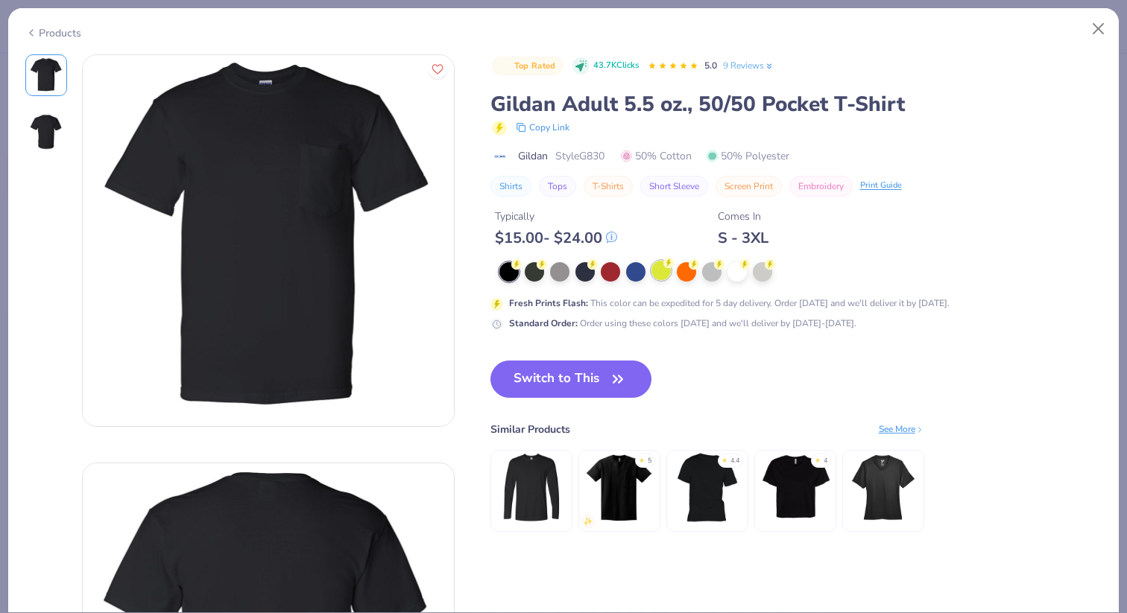
click at [663, 271] on div at bounding box center [660, 270] width 19 height 19
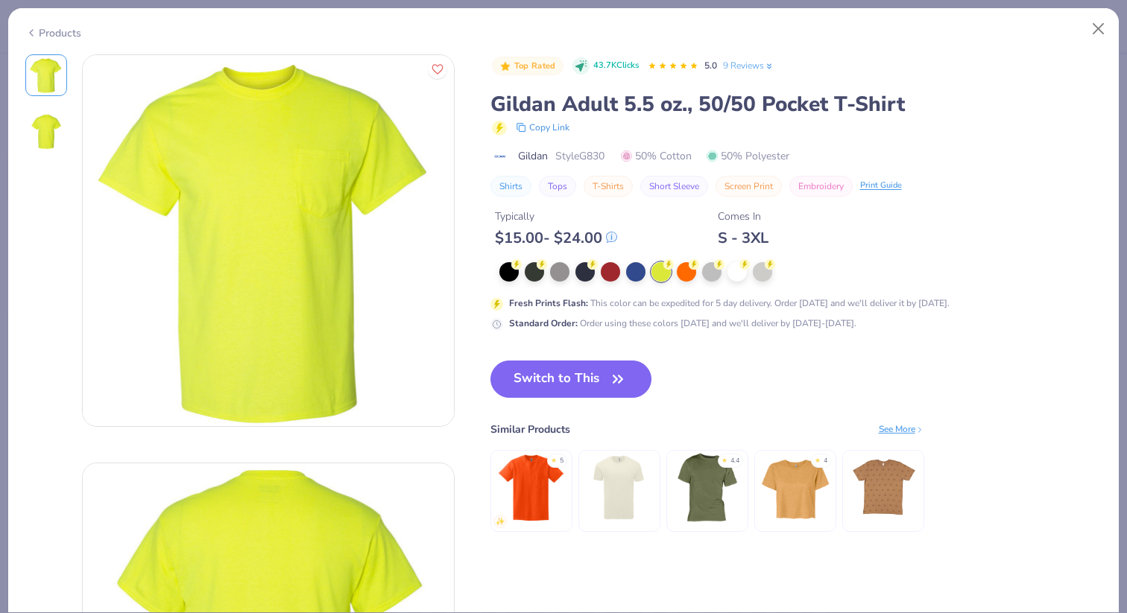
click at [60, 29] on div "Products" at bounding box center [53, 33] width 56 height 16
type textarea "x"
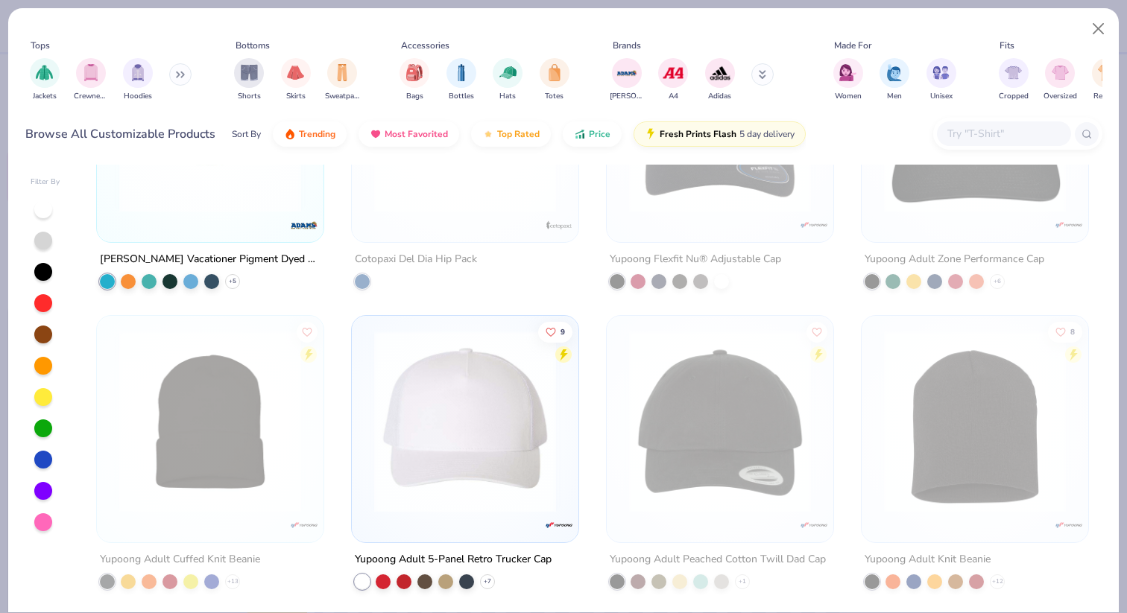
scroll to position [2259, 0]
